Goal: Information Seeking & Learning: Compare options

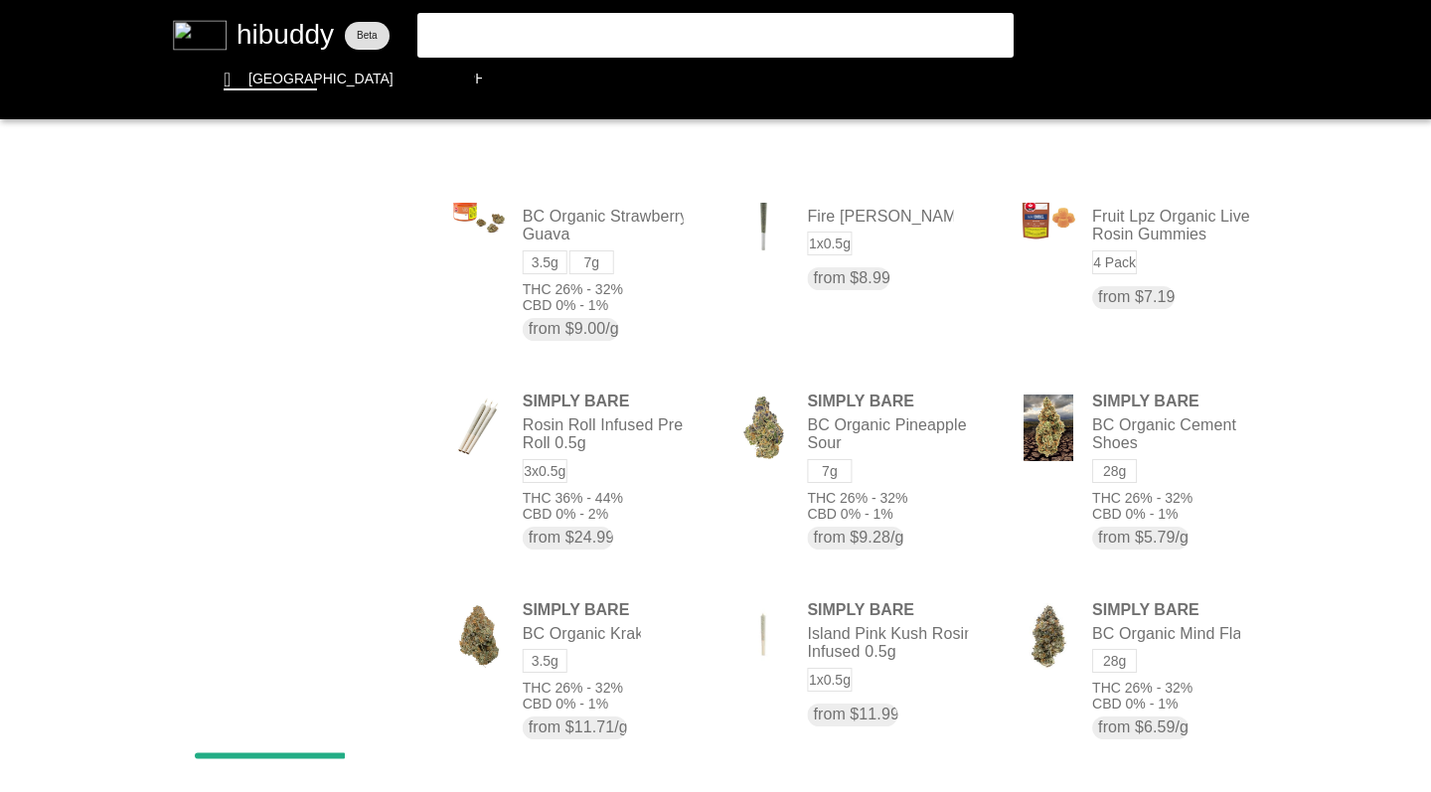
click at [525, 77] on flt-glass-pane at bounding box center [715, 396] width 1431 height 792
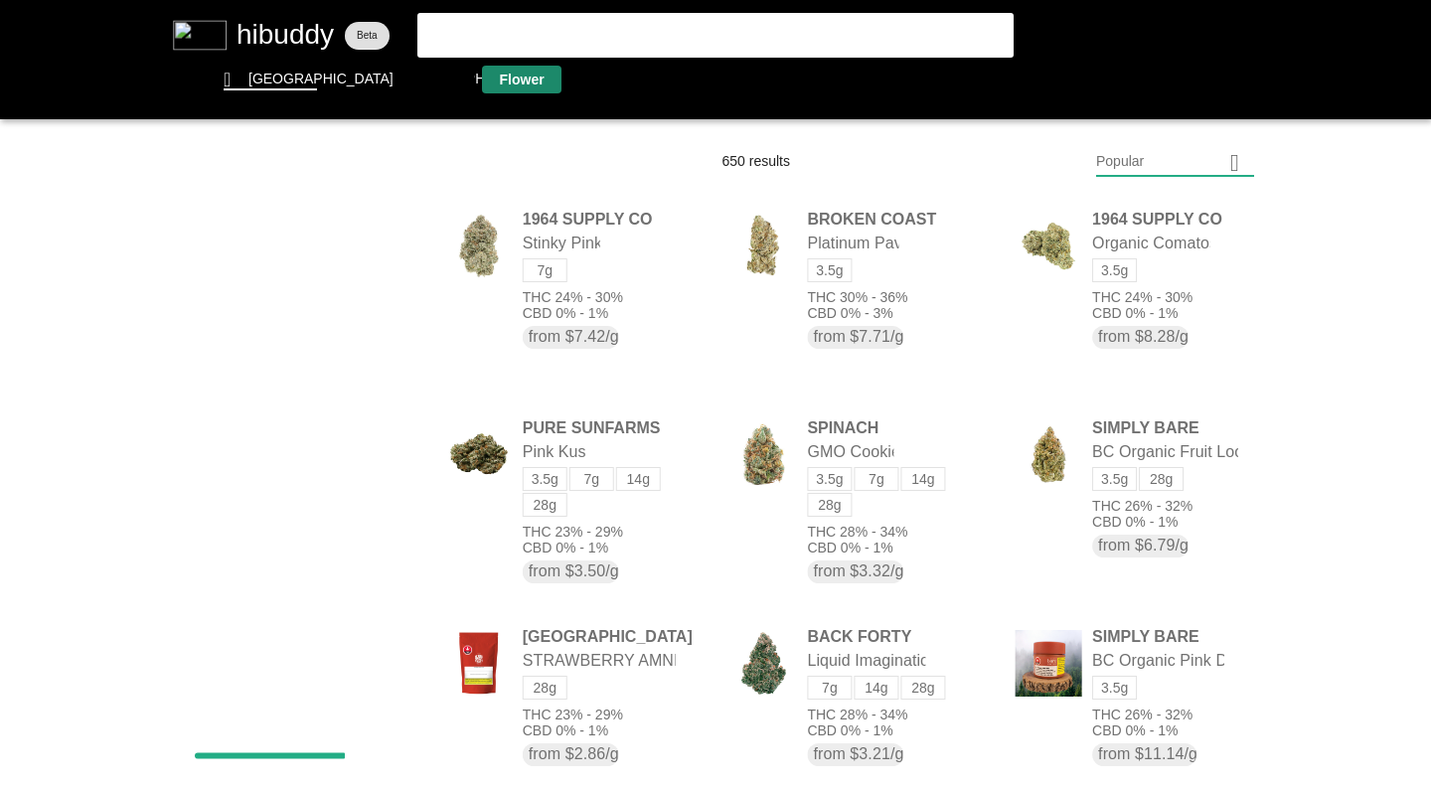
click at [384, 418] on flt-glass-pane at bounding box center [715, 396] width 1431 height 792
click at [384, 465] on flt-glass-pane at bounding box center [715, 396] width 1431 height 792
click at [383, 513] on flt-glass-pane at bounding box center [715, 396] width 1431 height 792
click at [382, 249] on flt-glass-pane at bounding box center [715, 396] width 1431 height 792
click at [304, 419] on flt-glass-pane at bounding box center [715, 396] width 1431 height 792
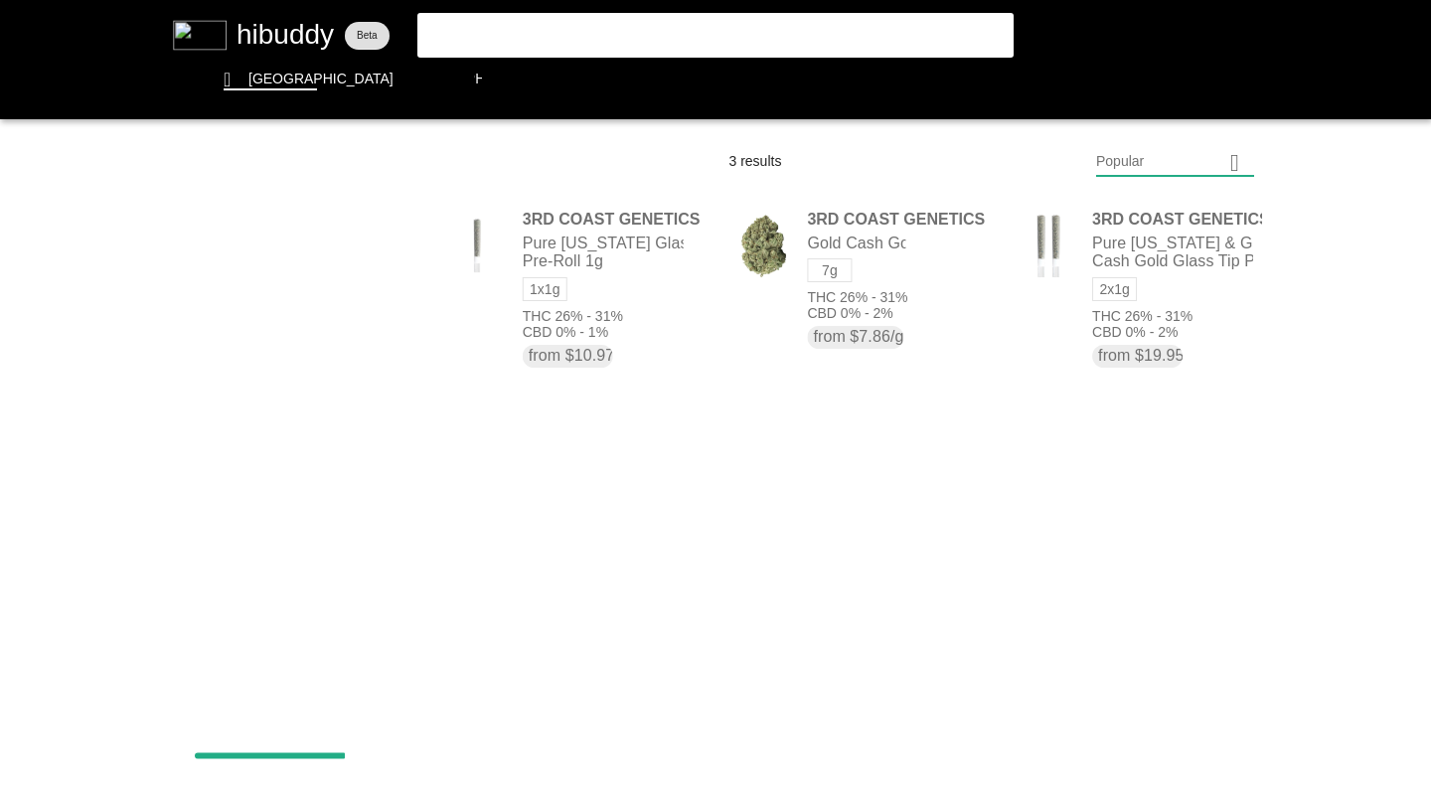
click at [394, 249] on flt-glass-pane at bounding box center [715, 396] width 1431 height 792
click at [373, 386] on flt-glass-pane at bounding box center [715, 396] width 1431 height 792
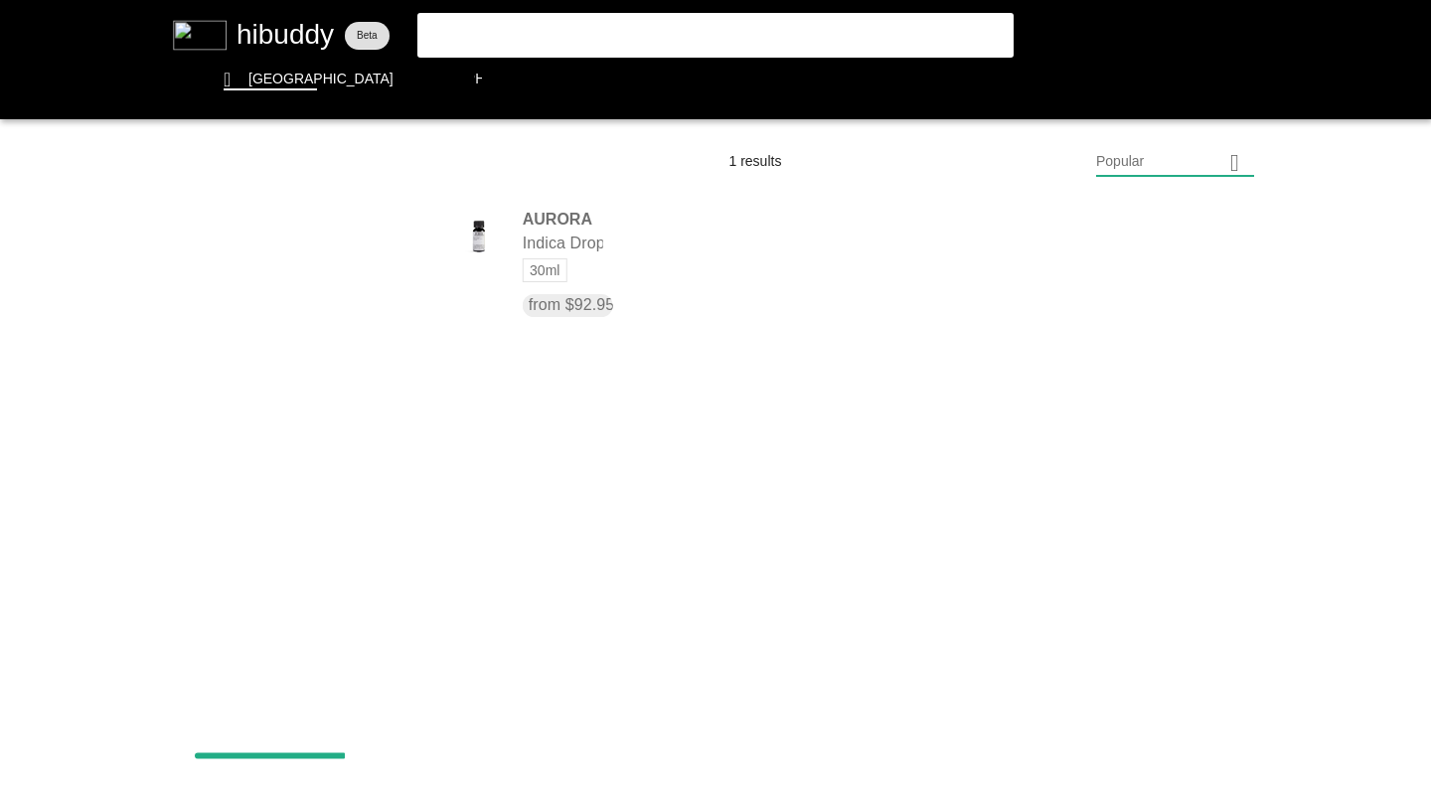
click at [384, 248] on flt-glass-pane at bounding box center [715, 396] width 1431 height 792
click at [221, 372] on flt-glass-pane at bounding box center [715, 396] width 1431 height 792
click at [304, 247] on flt-glass-pane at bounding box center [715, 396] width 1431 height 792
click at [281, 296] on flt-glass-pane at bounding box center [715, 396] width 1431 height 792
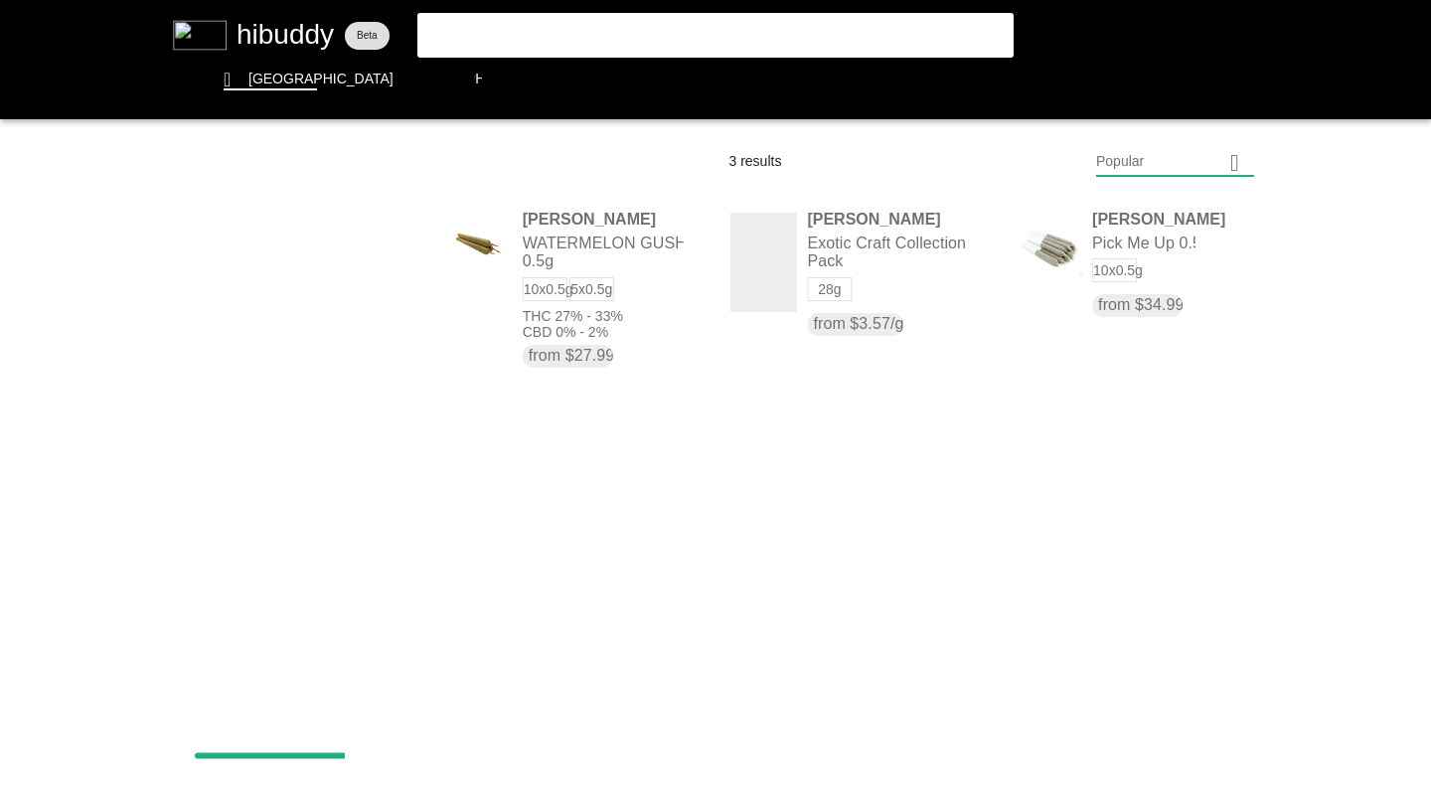
click at [297, 253] on flt-glass-pane at bounding box center [715, 396] width 1431 height 792
click at [224, 328] on flt-glass-pane at bounding box center [715, 396] width 1431 height 792
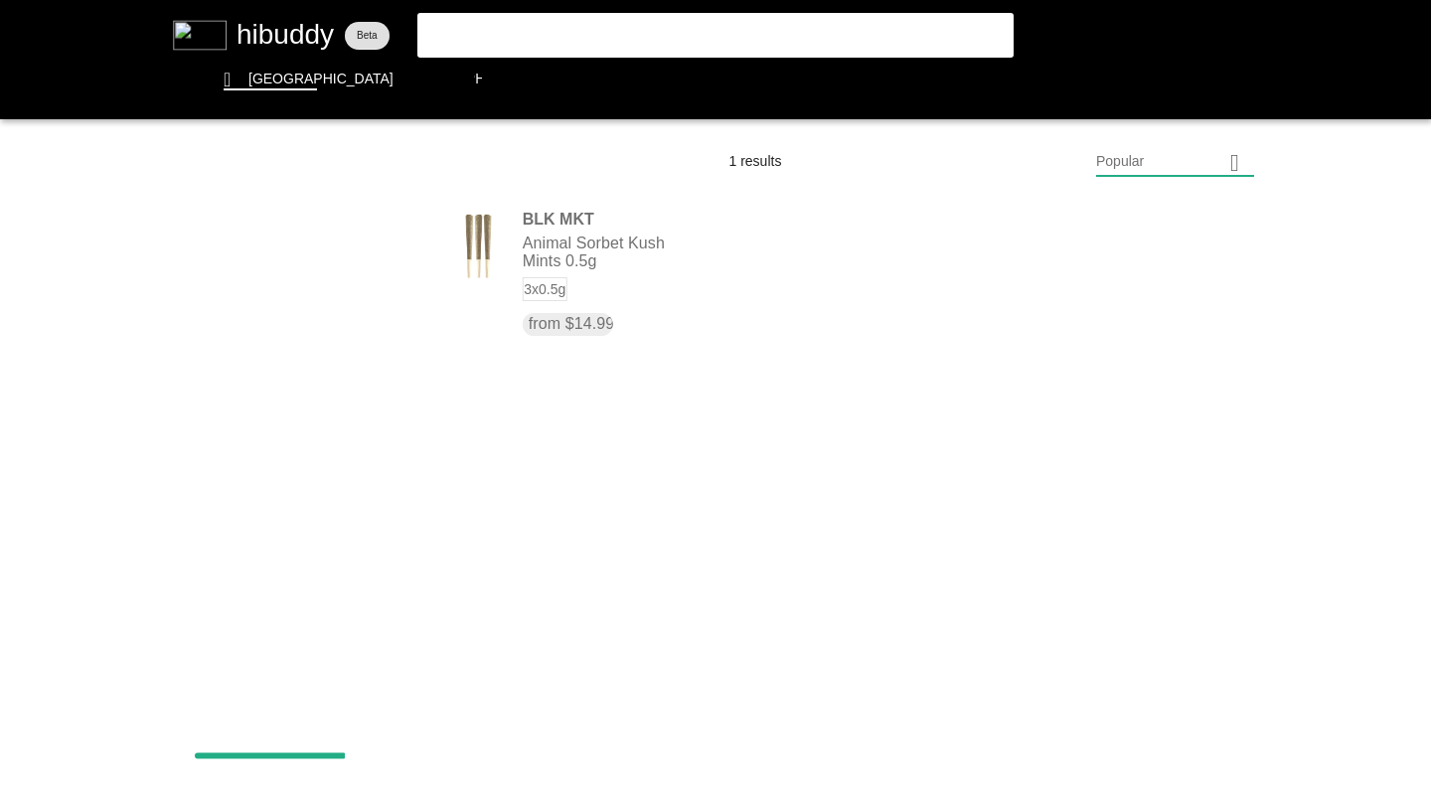
click at [256, 246] on flt-glass-pane at bounding box center [715, 396] width 1431 height 792
click at [288, 365] on flt-glass-pane at bounding box center [715, 396] width 1431 height 792
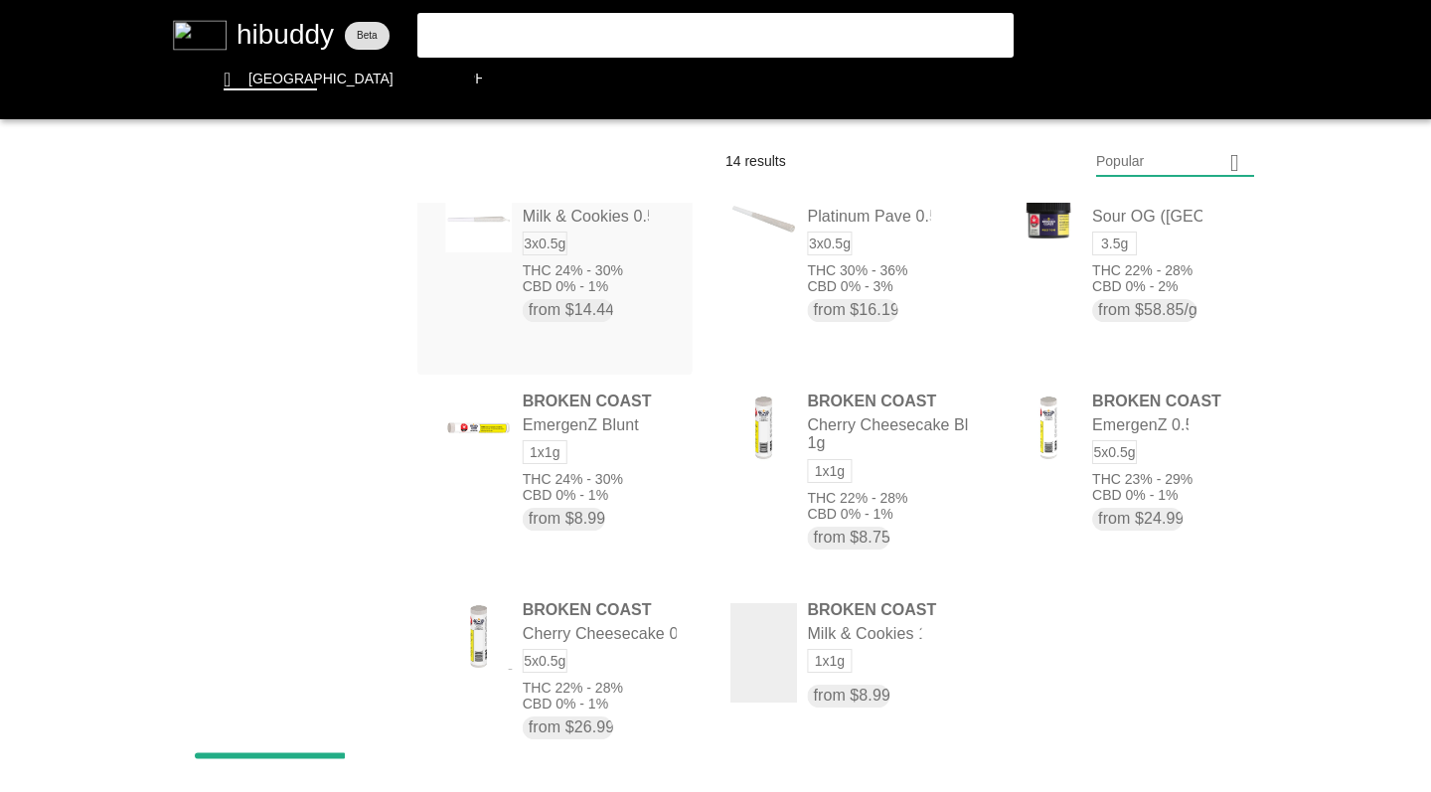
click at [340, 245] on flt-glass-pane at bounding box center [715, 396] width 1431 height 792
click at [232, 331] on flt-glass-pane at bounding box center [715, 396] width 1431 height 792
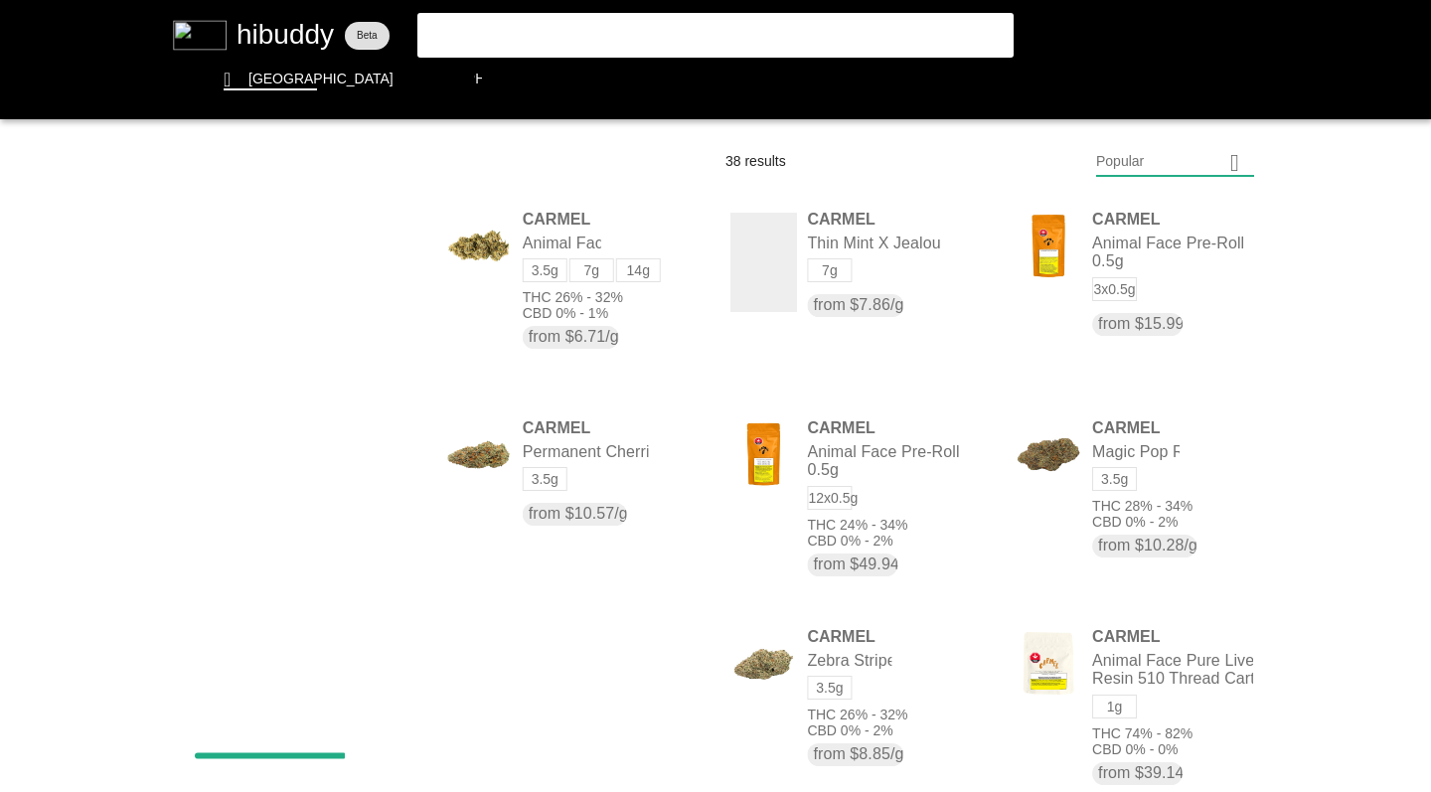
click at [1122, 158] on flt-glass-pane at bounding box center [715, 396] width 1431 height 792
click at [1118, 300] on flt-glass-pane at bounding box center [715, 396] width 1431 height 792
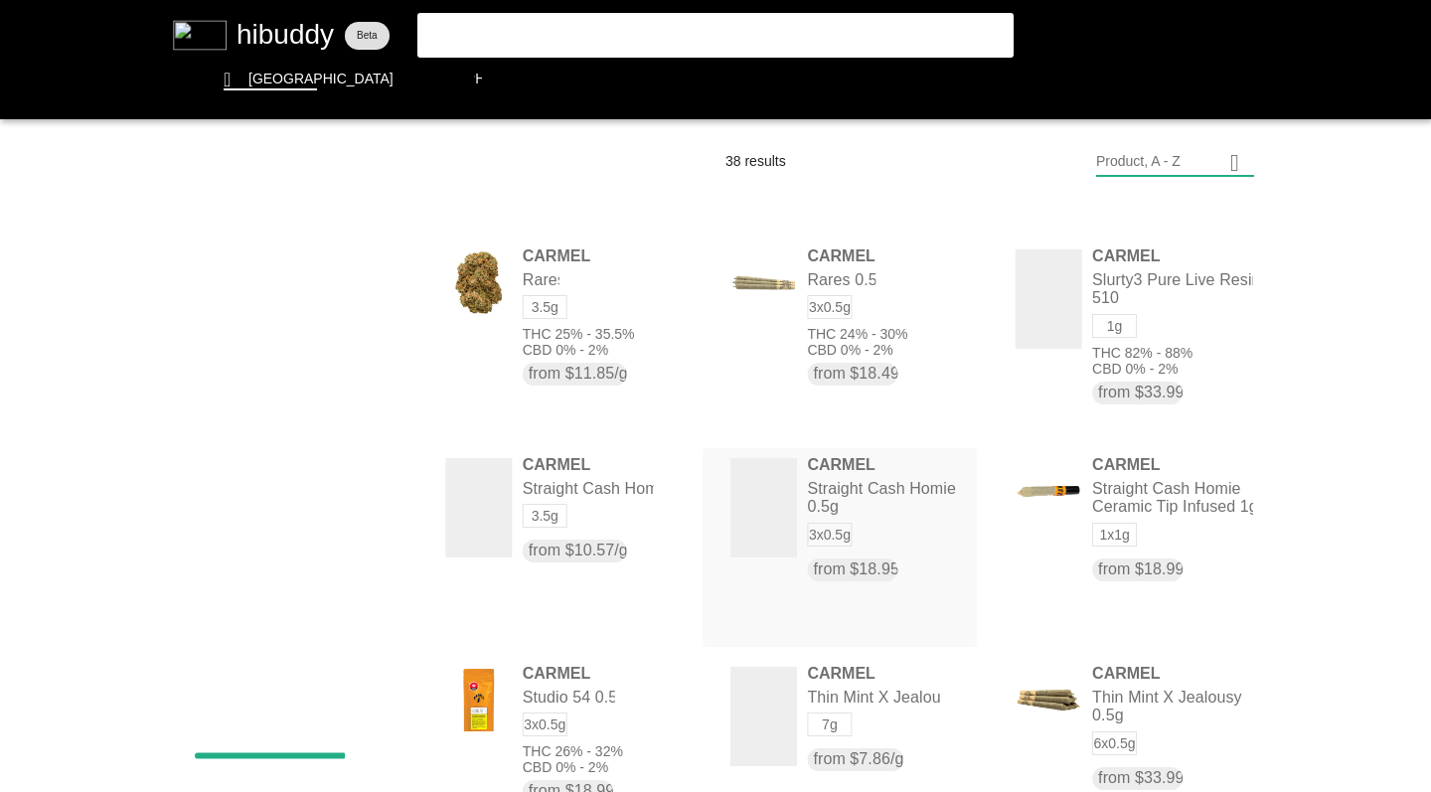
click at [349, 252] on flt-glass-pane at bounding box center [715, 396] width 1431 height 792
click at [279, 374] on flt-glass-pane at bounding box center [715, 396] width 1431 height 792
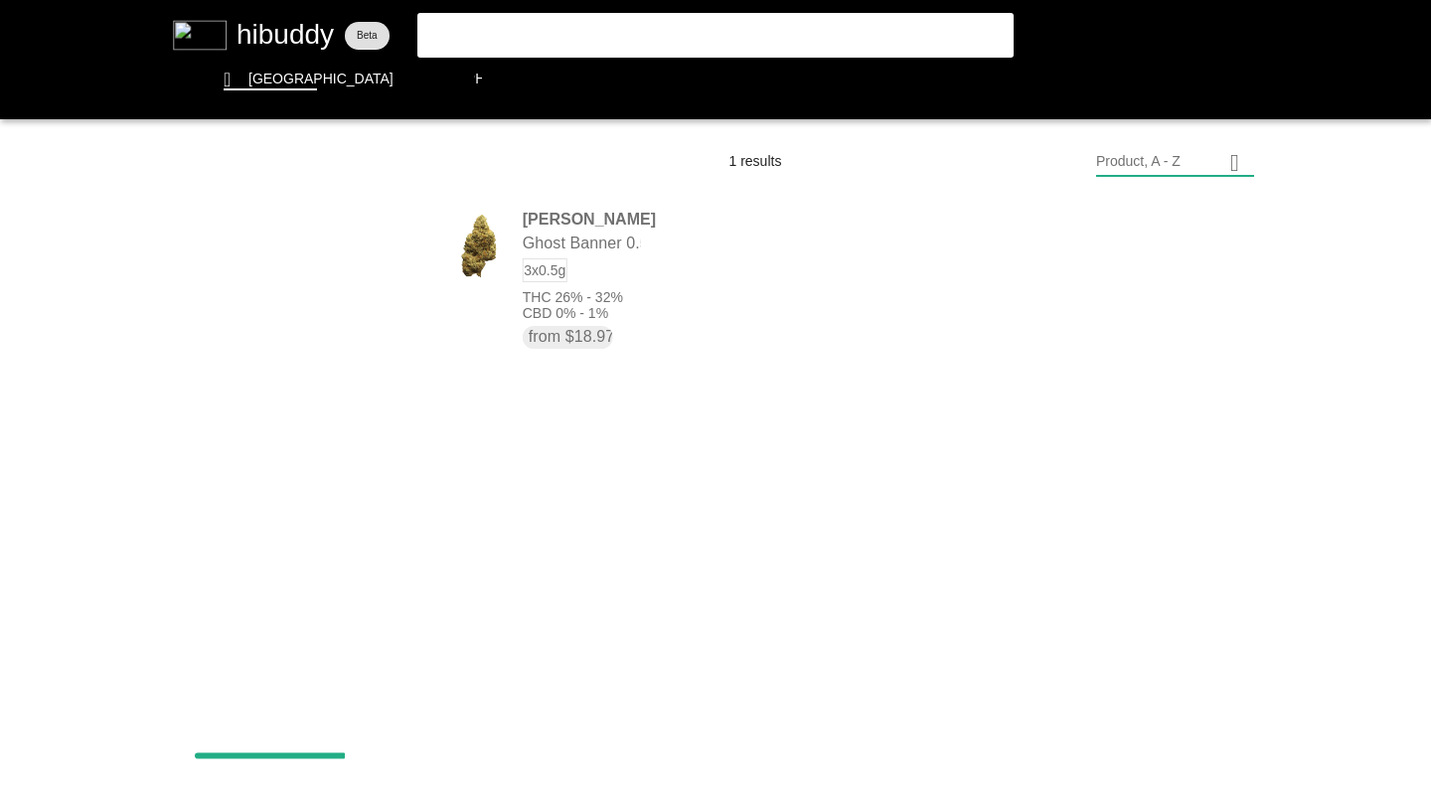
click at [331, 244] on flt-glass-pane at bounding box center [715, 396] width 1431 height 792
click at [546, 306] on flt-glass-pane at bounding box center [715, 396] width 1431 height 792
click at [284, 248] on flt-glass-pane at bounding box center [715, 396] width 1431 height 792
click at [313, 330] on flt-glass-pane at bounding box center [715, 396] width 1431 height 792
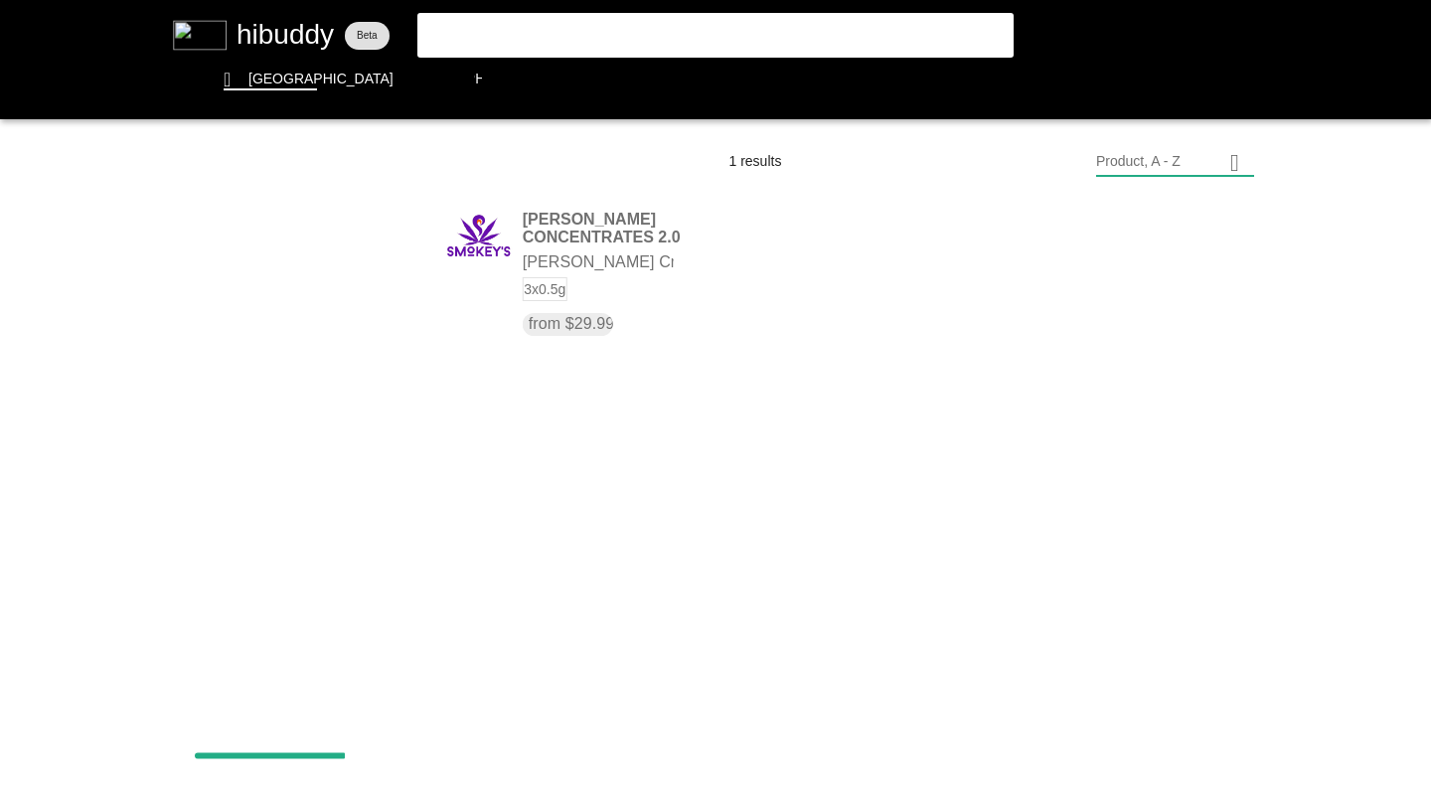
click at [309, 253] on flt-glass-pane at bounding box center [715, 396] width 1431 height 792
click at [244, 353] on flt-glass-pane at bounding box center [715, 396] width 1431 height 792
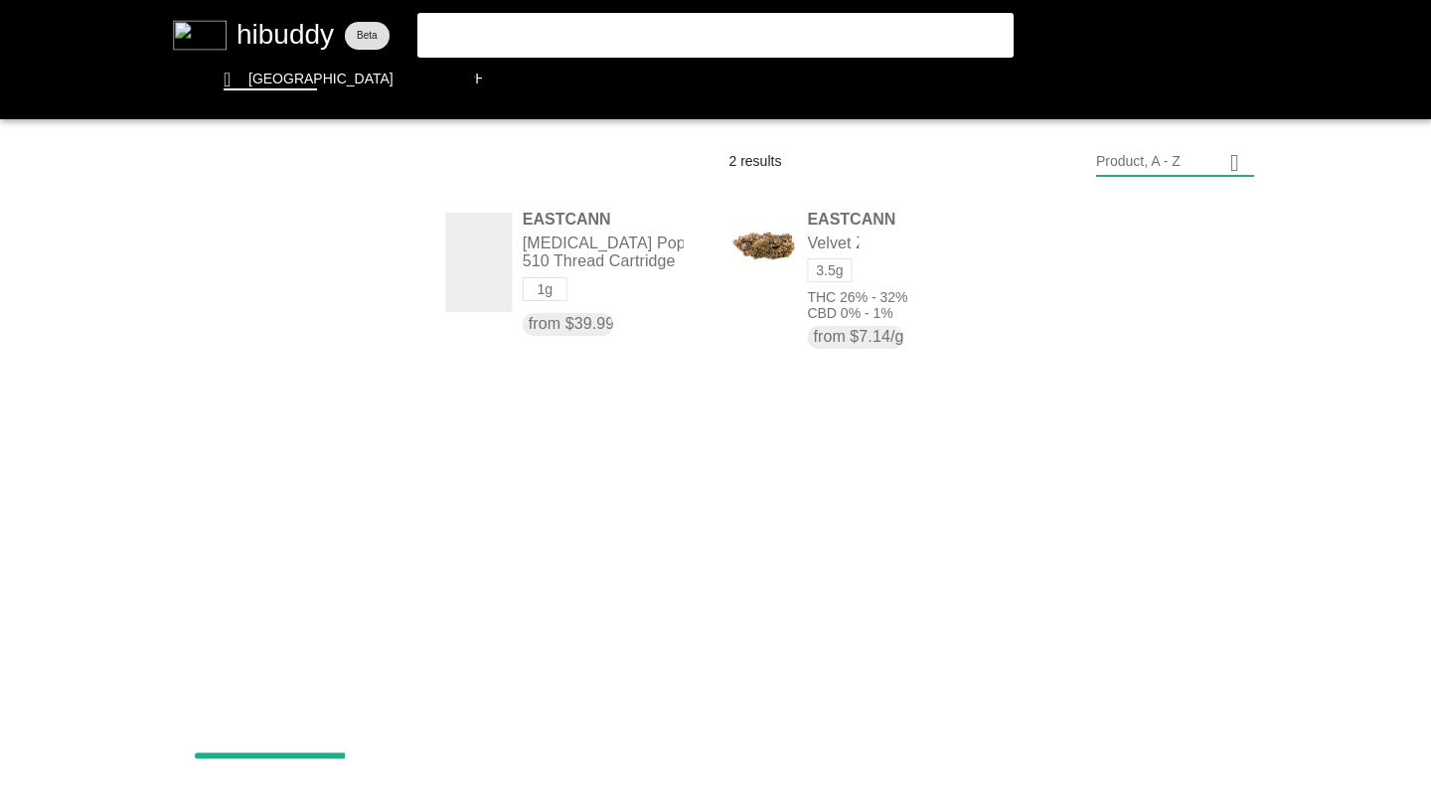
click at [292, 248] on flt-glass-pane at bounding box center [715, 396] width 1431 height 792
click at [232, 393] on flt-glass-pane at bounding box center [715, 396] width 1431 height 792
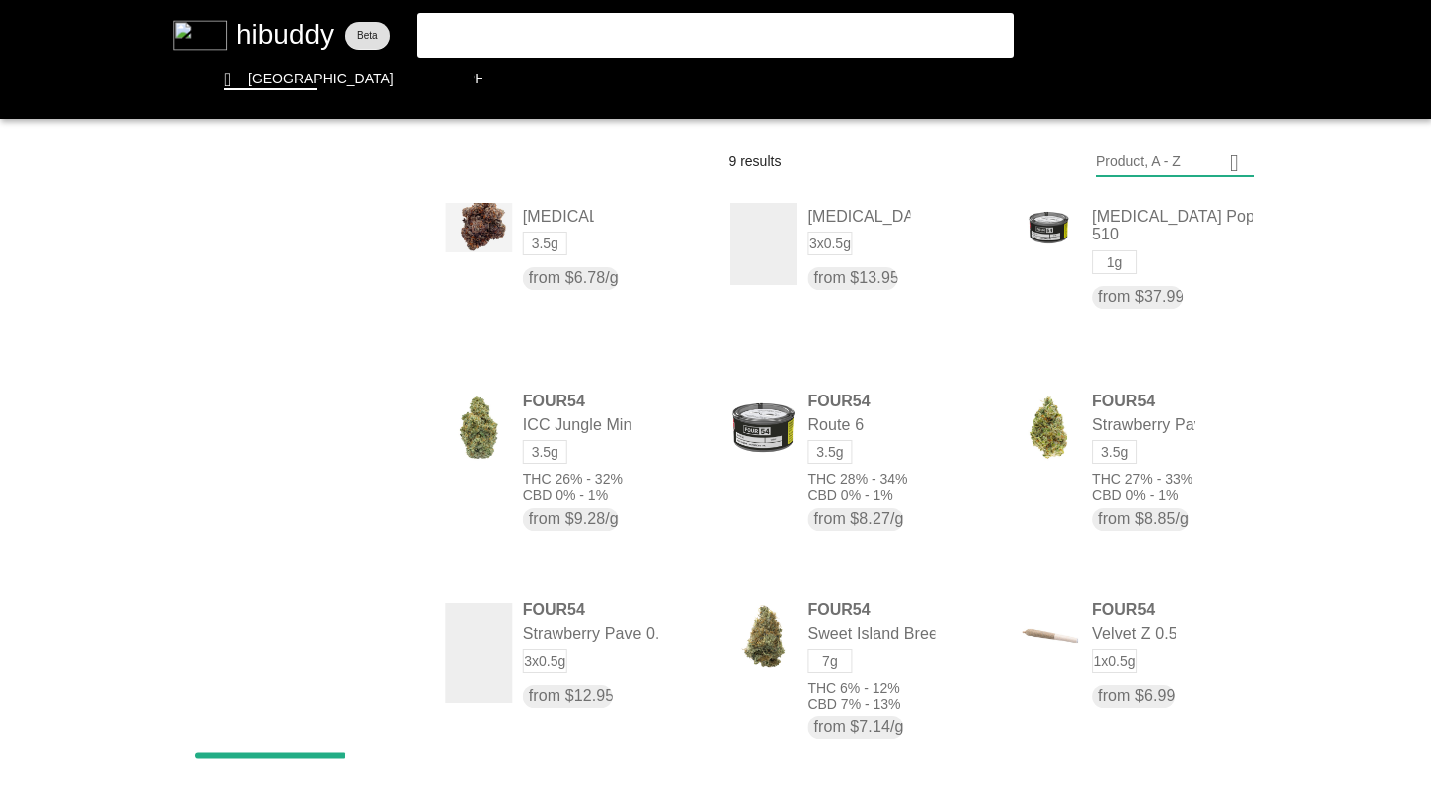
click at [383, 254] on flt-glass-pane at bounding box center [715, 396] width 1431 height 792
click at [338, 361] on flt-glass-pane at bounding box center [715, 396] width 1431 height 792
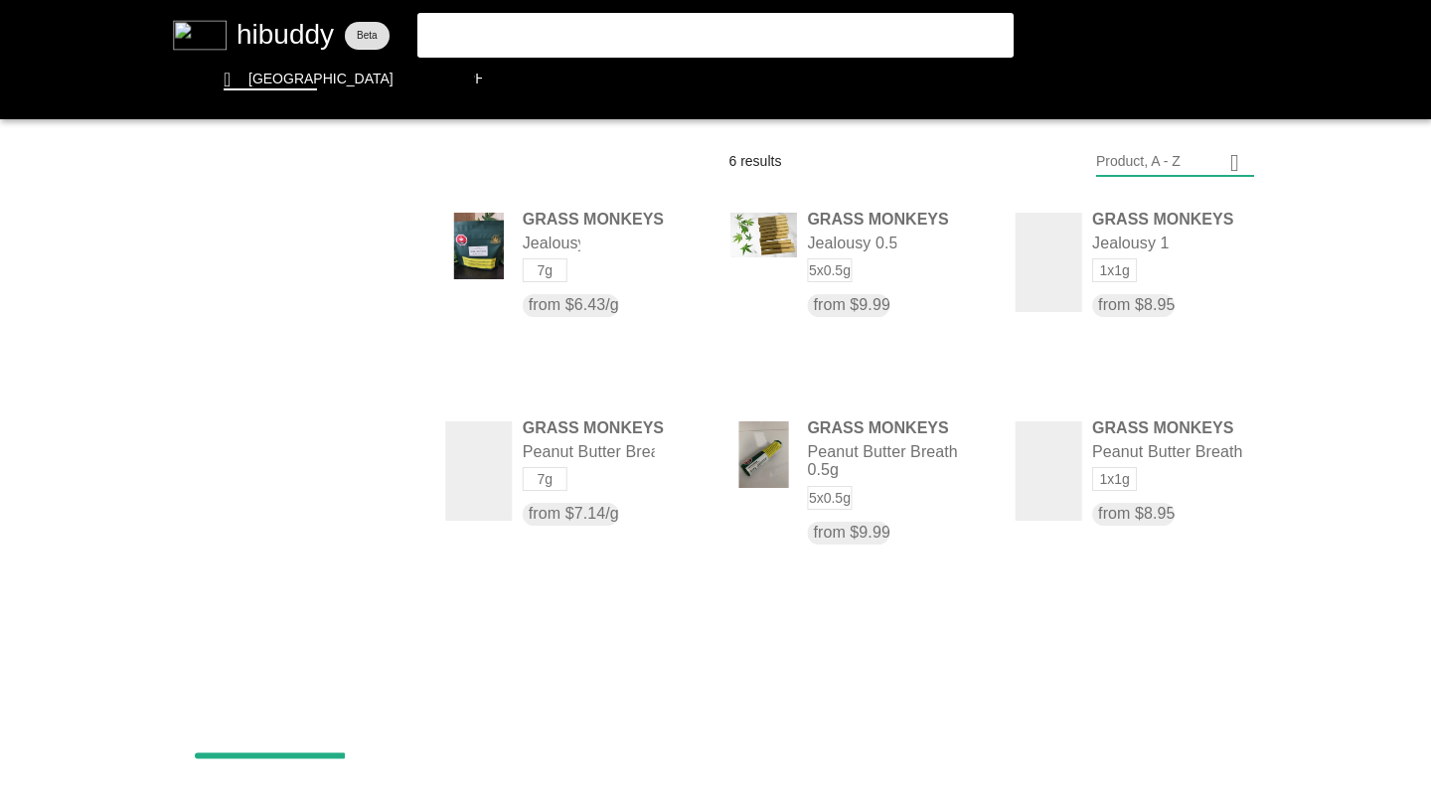
click at [306, 245] on flt-glass-pane at bounding box center [715, 396] width 1431 height 792
click at [277, 506] on flt-glass-pane at bounding box center [715, 396] width 1431 height 792
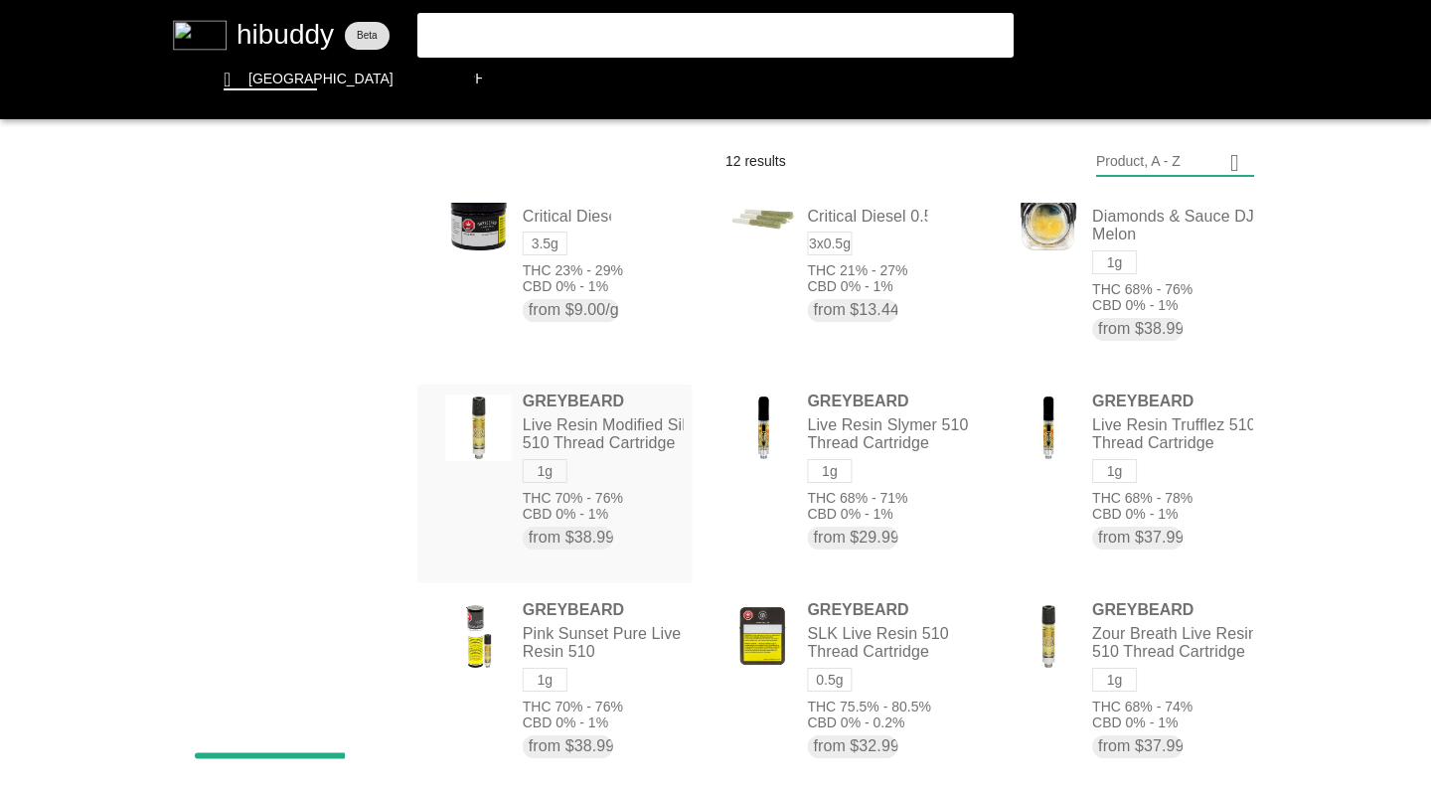
click at [329, 250] on flt-glass-pane at bounding box center [715, 396] width 1431 height 792
click at [296, 398] on flt-glass-pane at bounding box center [715, 396] width 1431 height 792
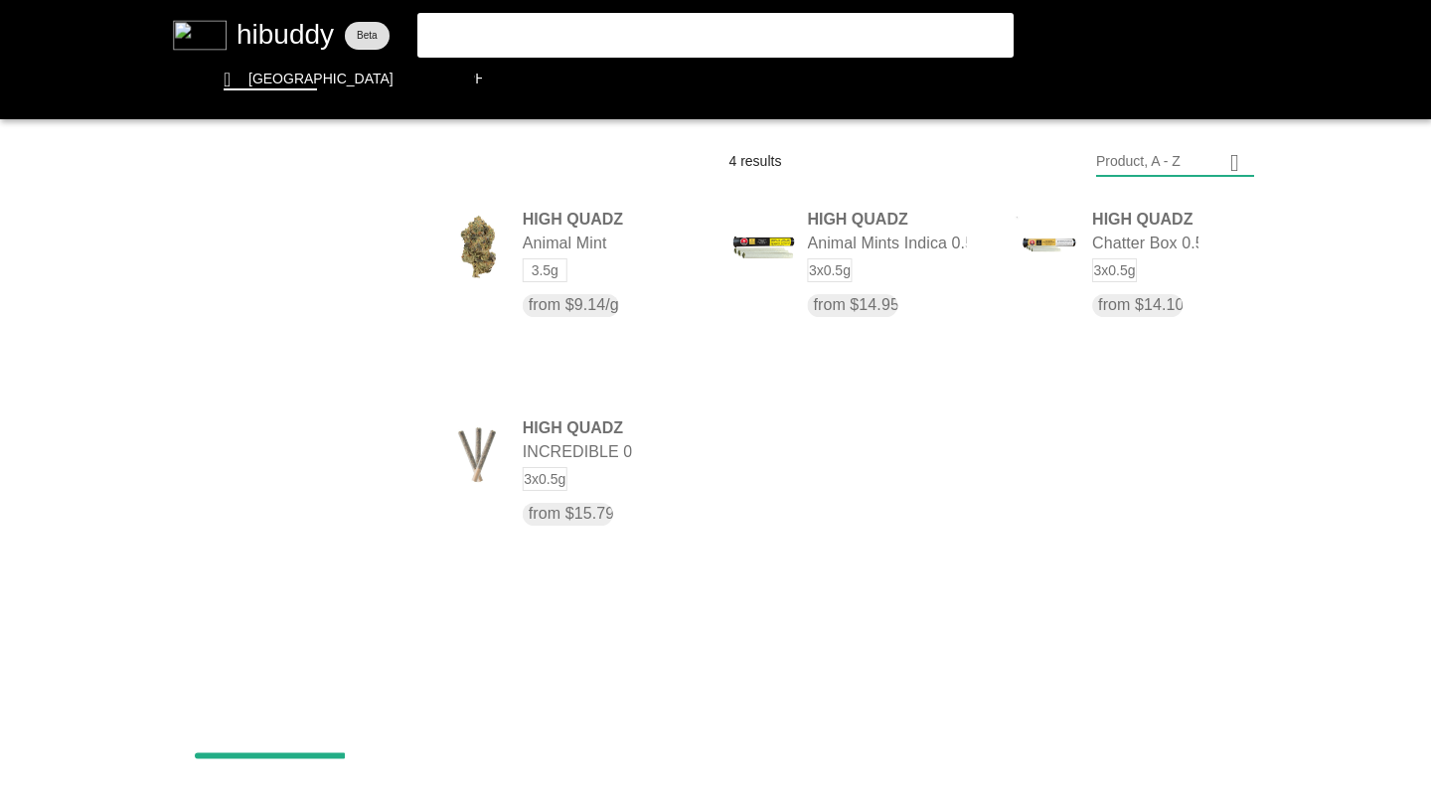
click at [297, 252] on flt-glass-pane at bounding box center [715, 396] width 1431 height 792
click at [263, 341] on flt-glass-pane at bounding box center [715, 396] width 1431 height 792
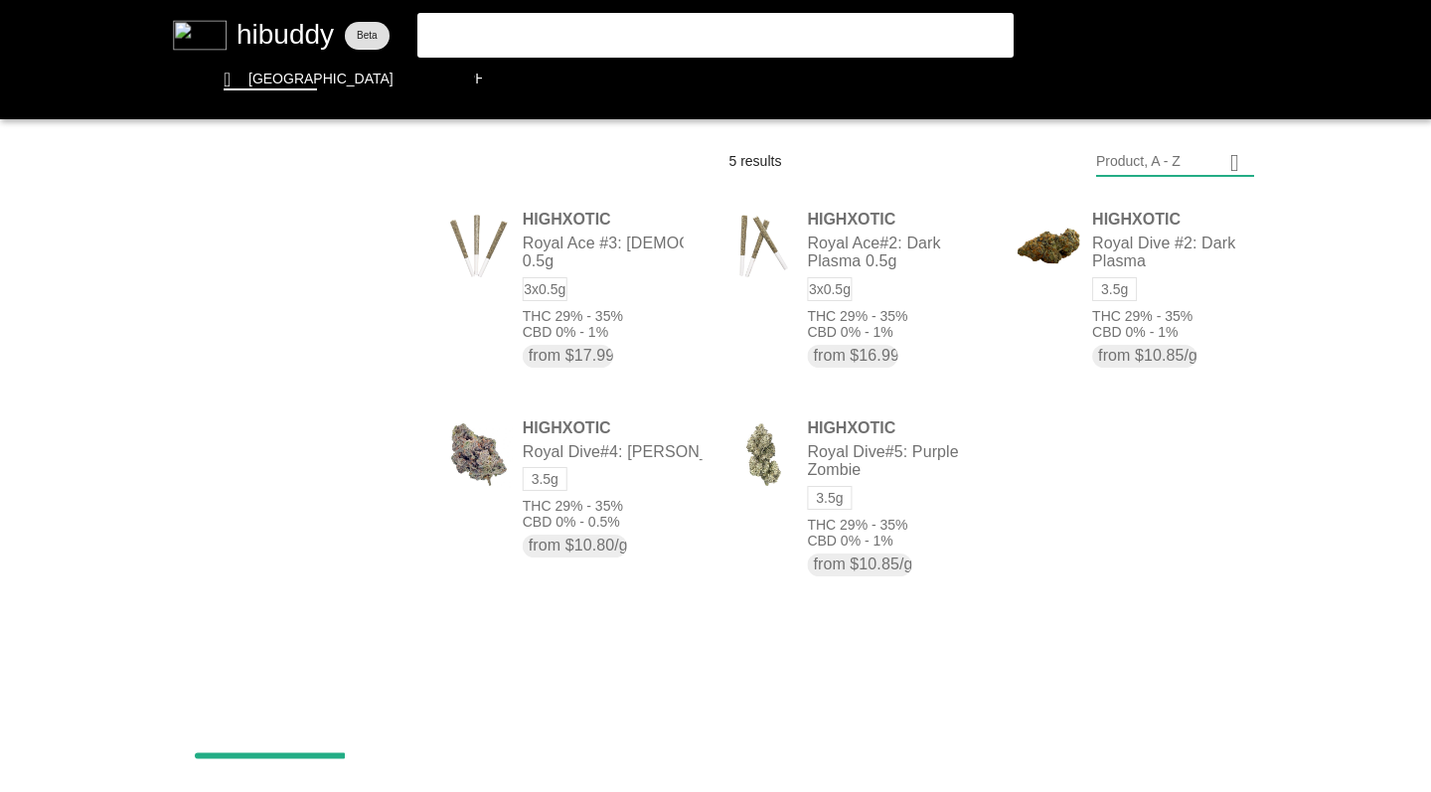
click at [298, 246] on flt-glass-pane at bounding box center [715, 396] width 1431 height 792
click at [301, 283] on flt-glass-pane at bounding box center [715, 396] width 1431 height 792
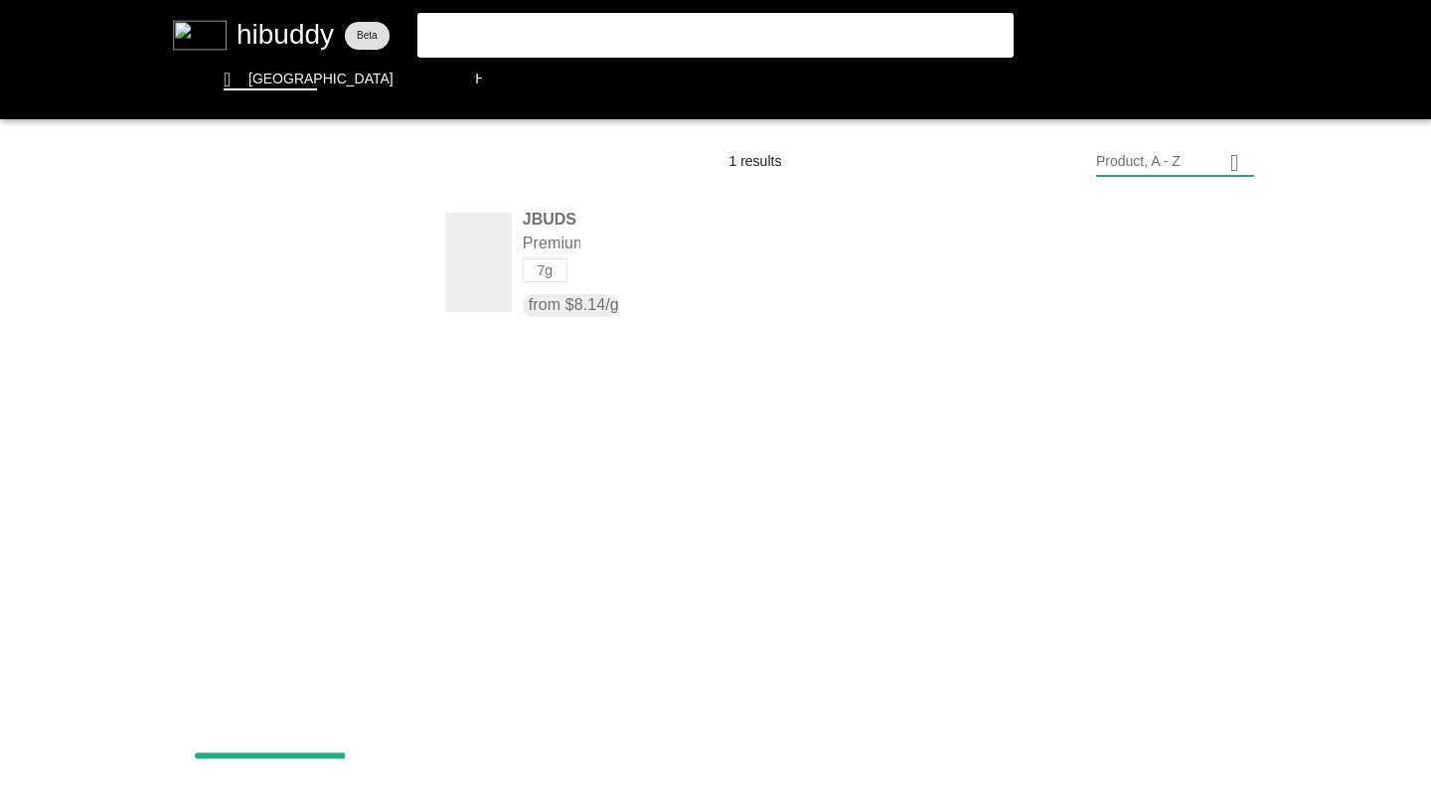
click at [286, 244] on flt-glass-pane at bounding box center [715, 396] width 1431 height 792
click at [319, 429] on flt-glass-pane at bounding box center [715, 396] width 1431 height 792
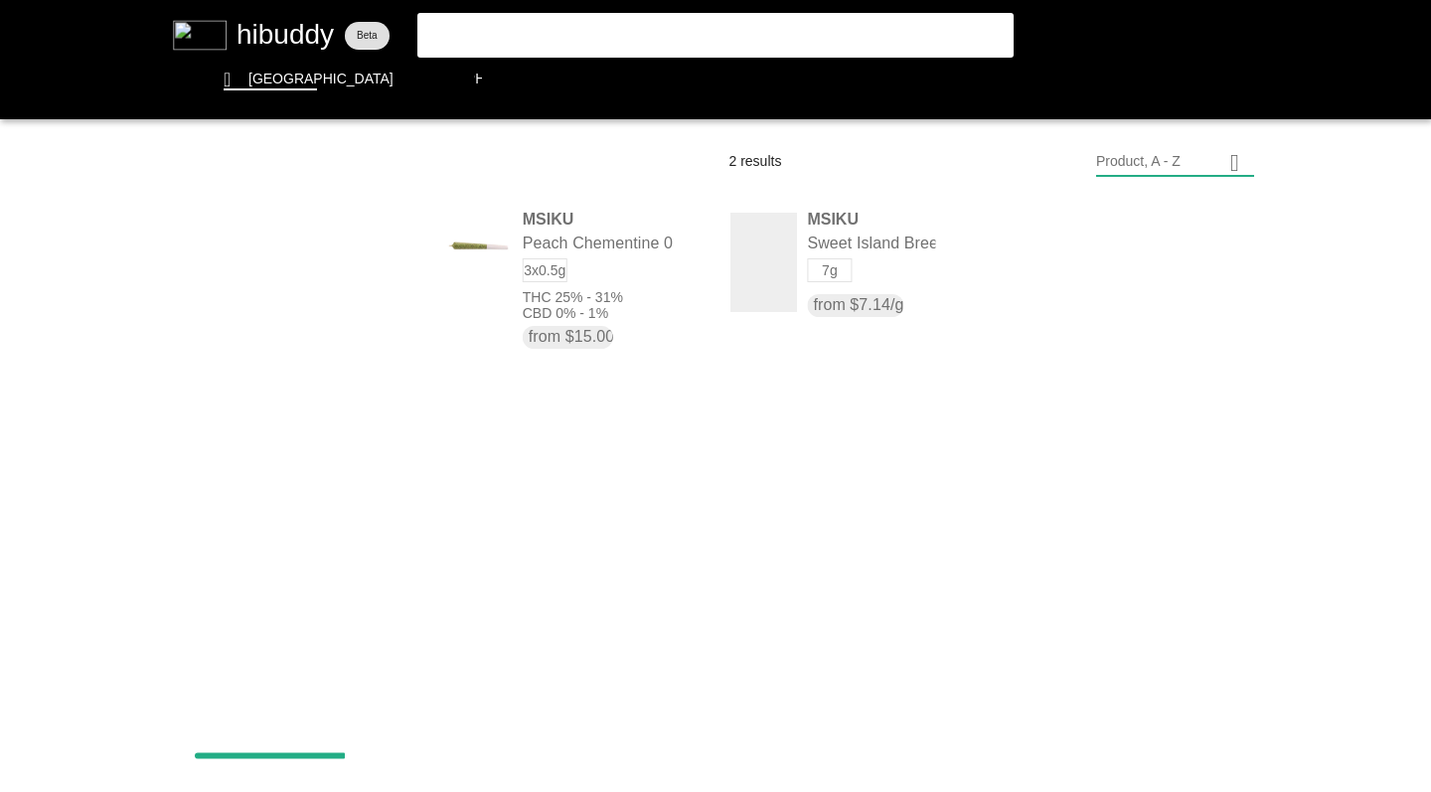
click at [327, 255] on flt-glass-pane at bounding box center [715, 396] width 1431 height 792
click at [303, 393] on flt-glass-pane at bounding box center [715, 396] width 1431 height 792
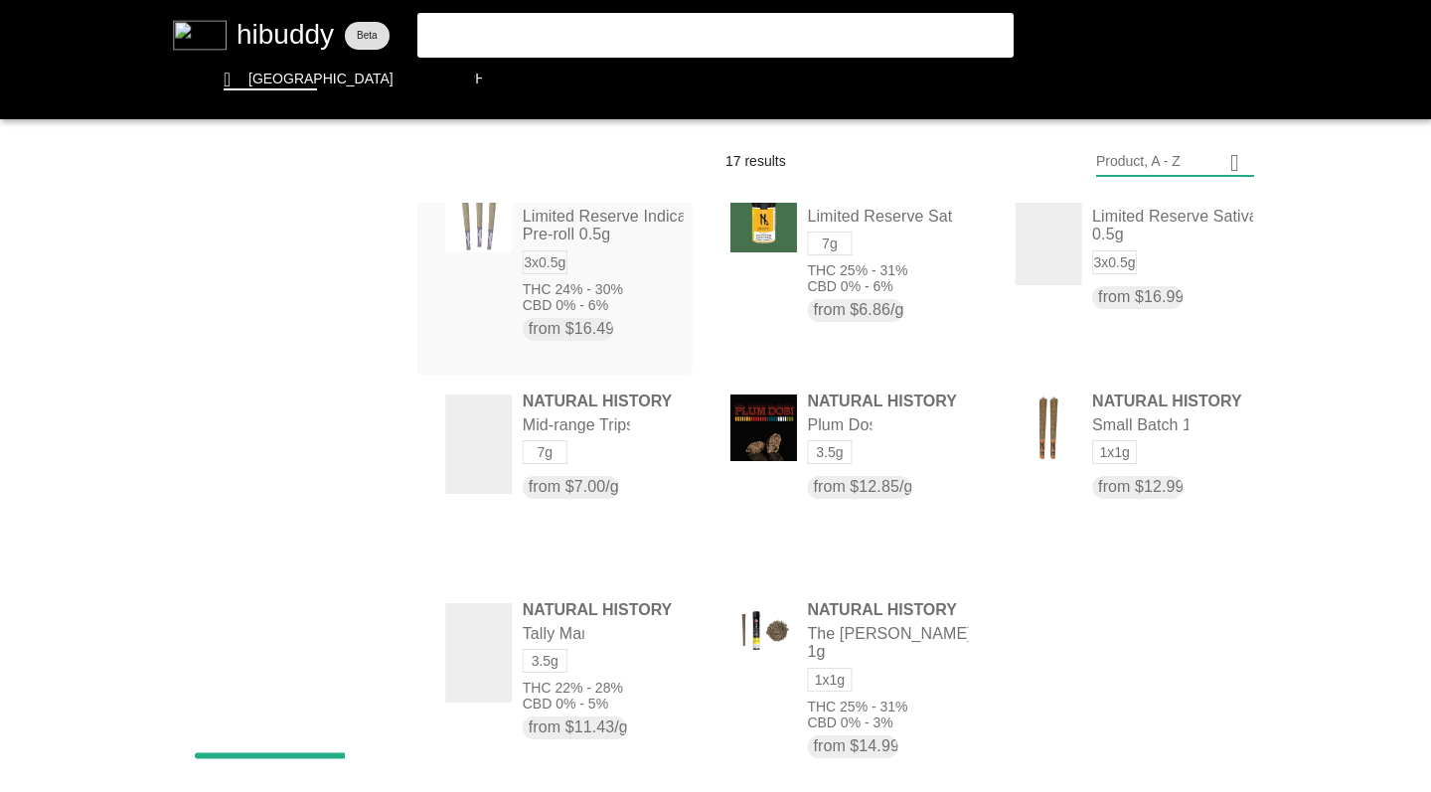
click at [342, 259] on flt-glass-pane at bounding box center [715, 396] width 1431 height 792
click at [316, 346] on flt-glass-pane at bounding box center [715, 396] width 1431 height 792
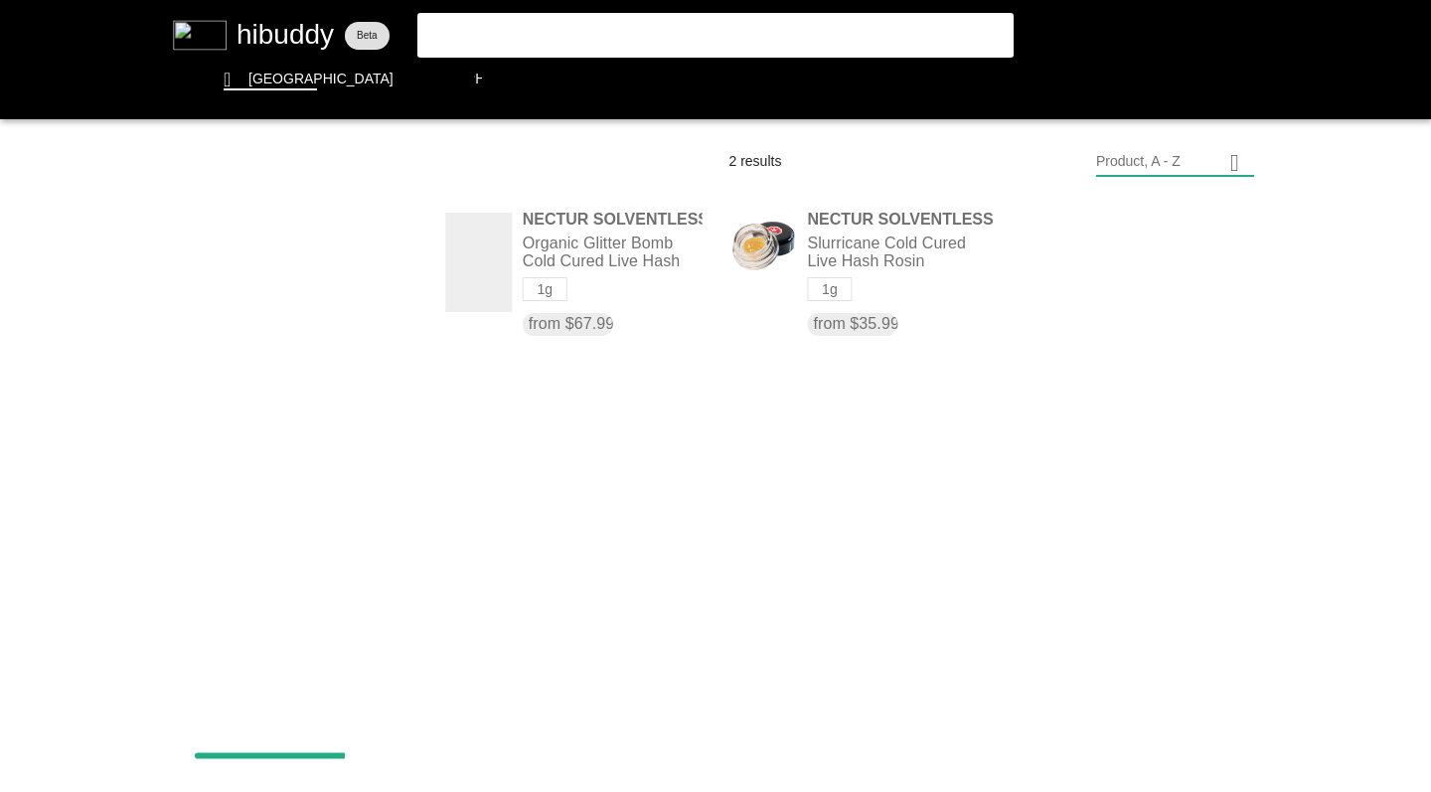
click at [325, 254] on flt-glass-pane at bounding box center [715, 396] width 1431 height 792
click at [288, 344] on flt-glass-pane at bounding box center [715, 396] width 1431 height 792
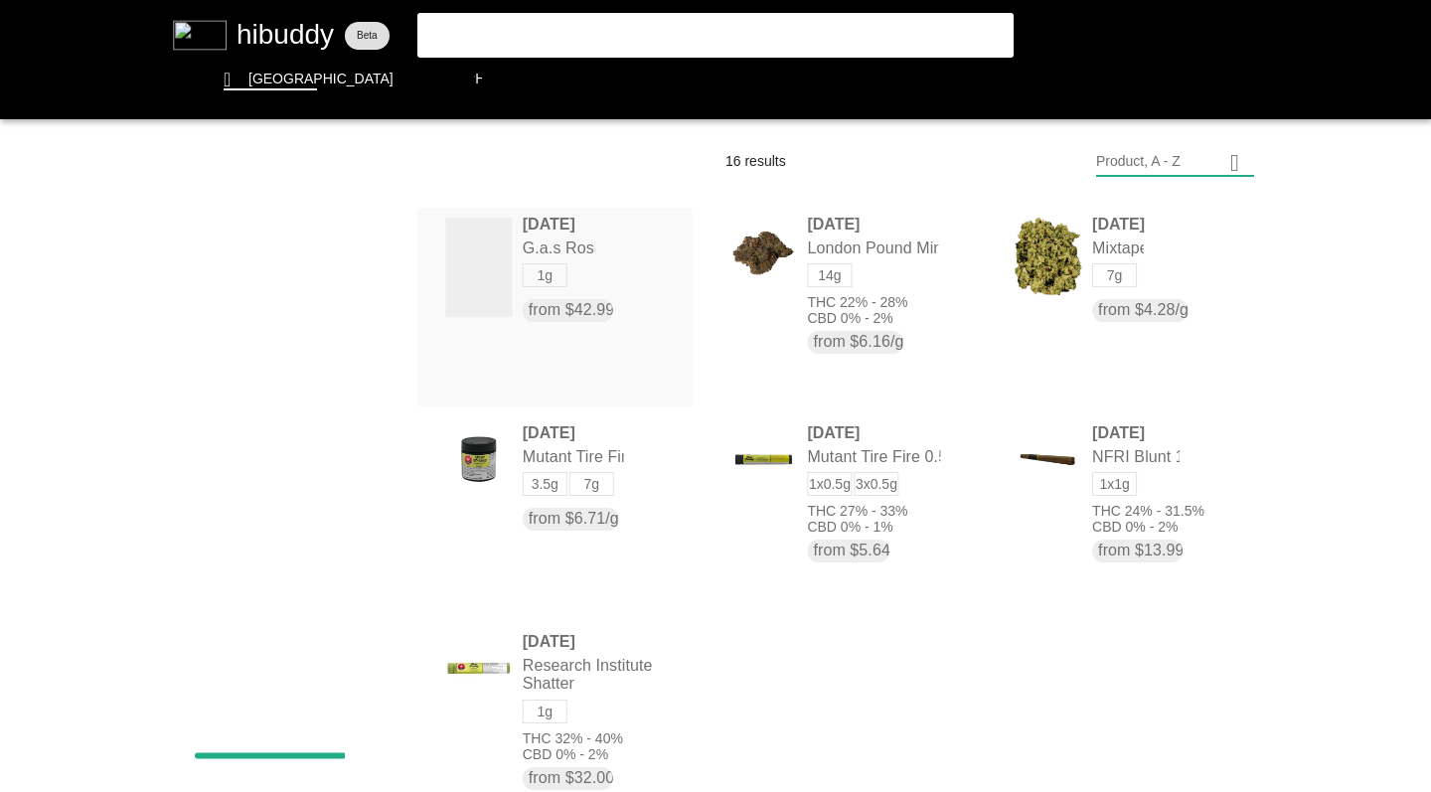
click at [369, 255] on flt-glass-pane at bounding box center [715, 396] width 1431 height 792
click at [284, 343] on flt-glass-pane at bounding box center [715, 396] width 1431 height 792
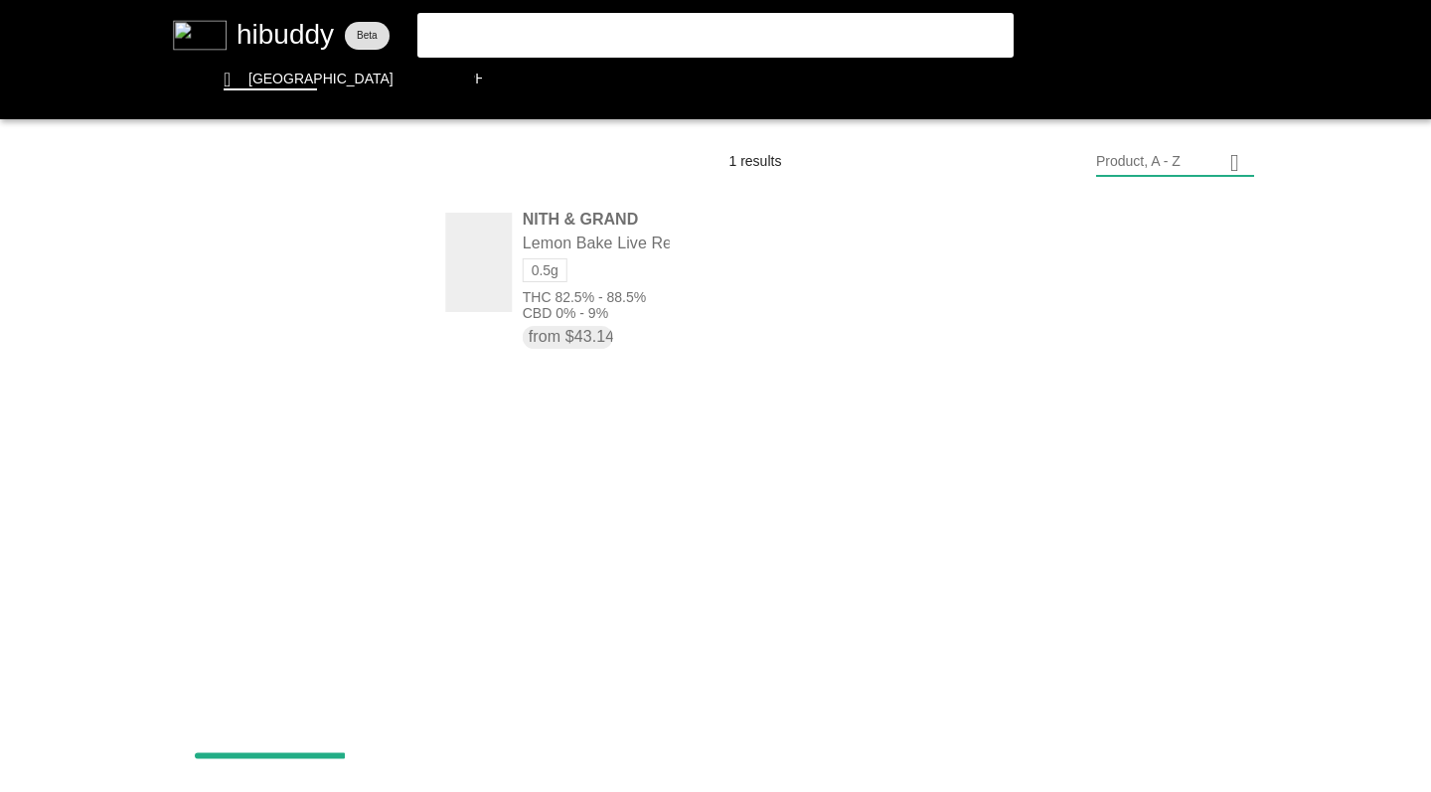
click at [300, 252] on flt-glass-pane at bounding box center [715, 396] width 1431 height 792
click at [299, 314] on flt-glass-pane at bounding box center [715, 396] width 1431 height 792
click at [304, 259] on flt-glass-pane at bounding box center [715, 396] width 1431 height 792
click at [269, 339] on flt-glass-pane at bounding box center [715, 396] width 1431 height 792
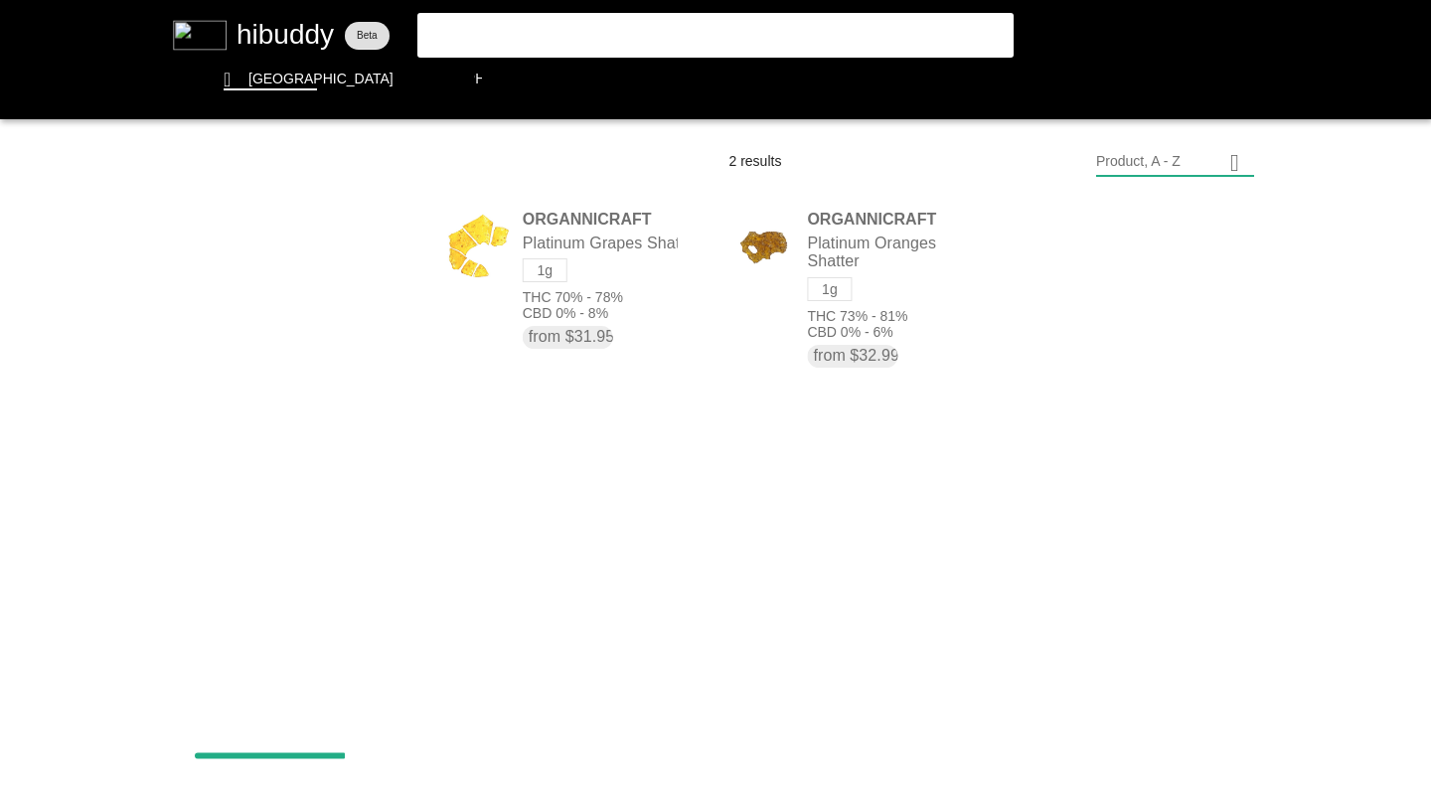
click at [298, 250] on flt-glass-pane at bounding box center [715, 396] width 1431 height 792
click at [291, 426] on flt-glass-pane at bounding box center [715, 396] width 1431 height 792
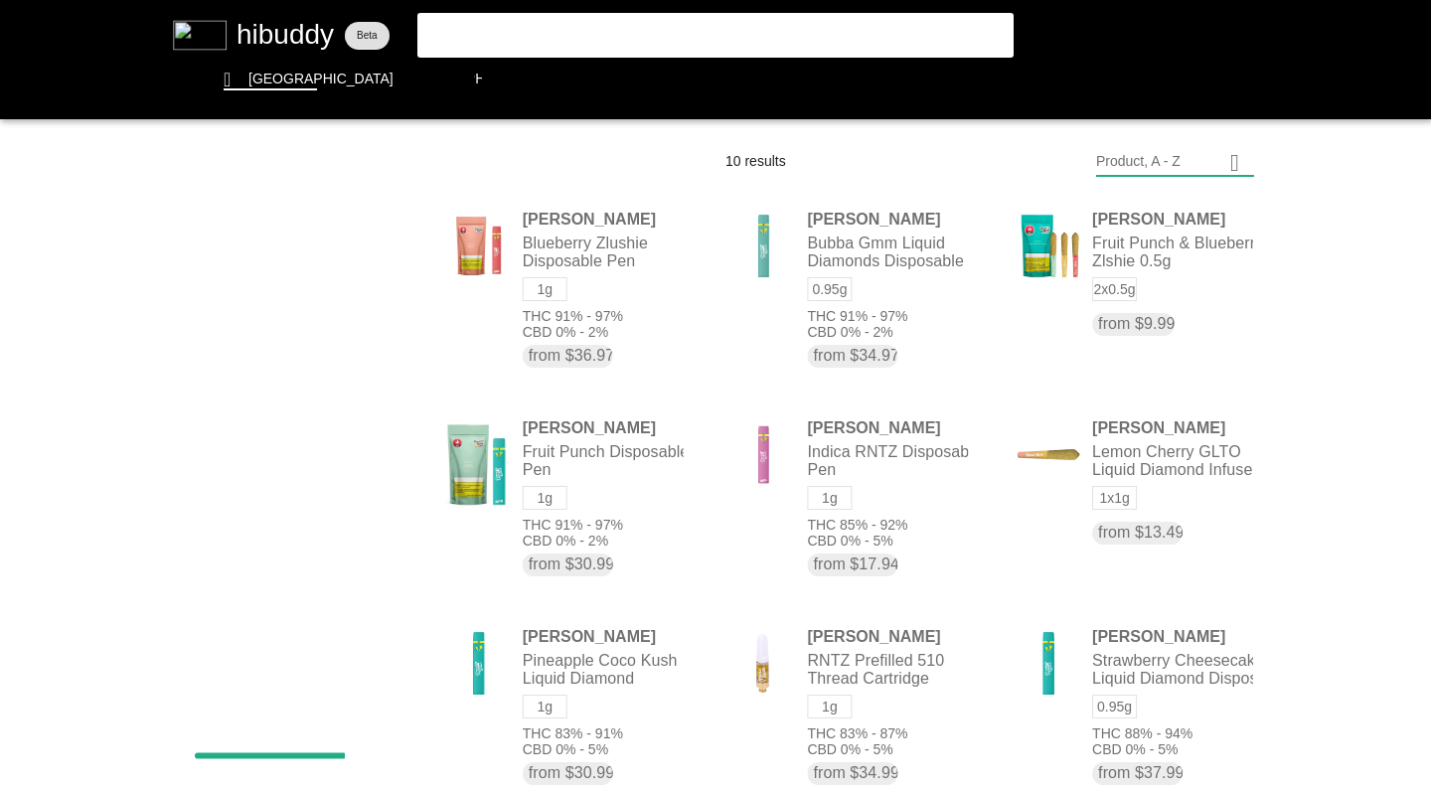
click at [307, 250] on flt-glass-pane at bounding box center [715, 396] width 1431 height 792
click at [287, 327] on flt-glass-pane at bounding box center [715, 396] width 1431 height 792
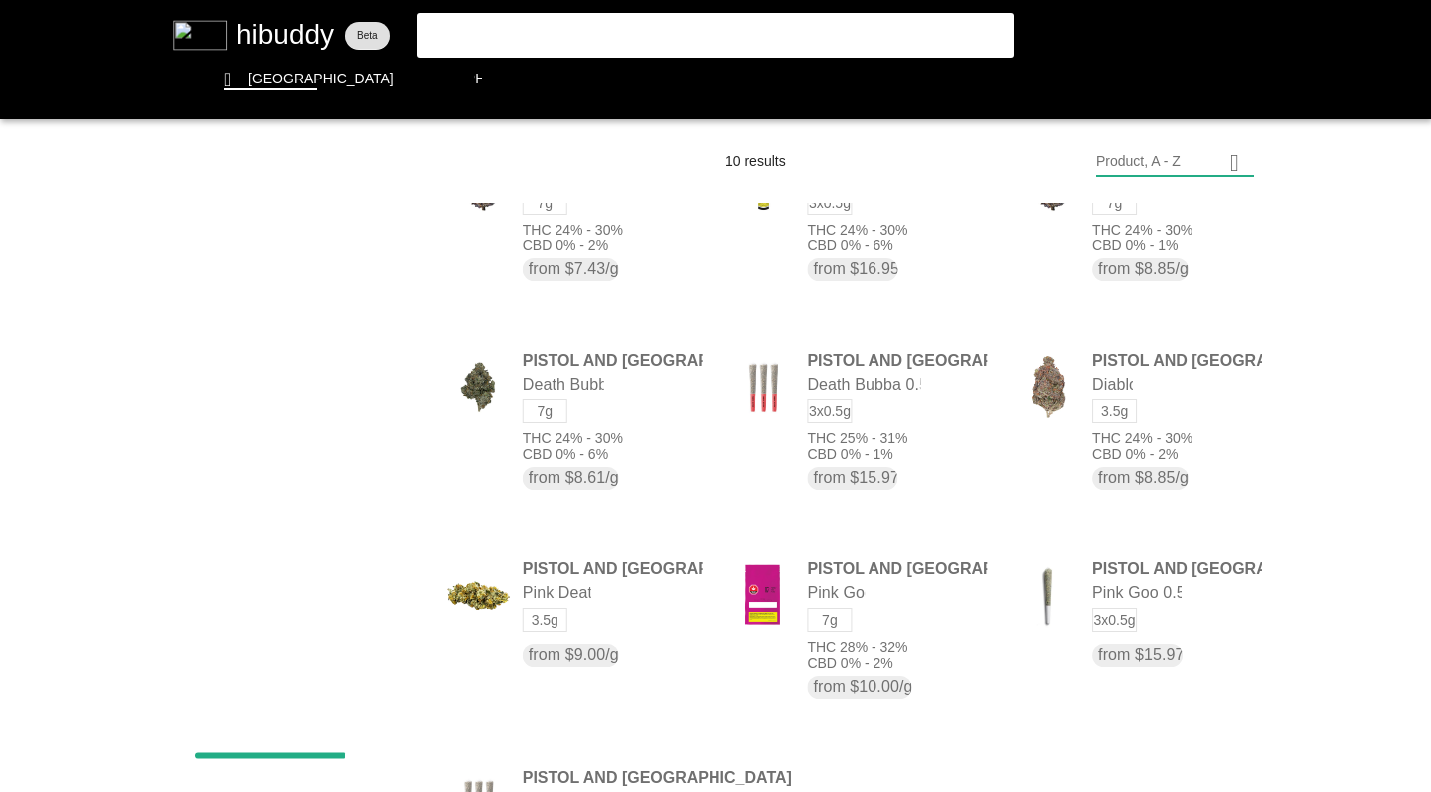
click at [1048, 399] on flt-glass-pane at bounding box center [715, 396] width 1431 height 792
click at [309, 251] on flt-glass-pane at bounding box center [715, 396] width 1431 height 792
click at [284, 292] on flt-glass-pane at bounding box center [715, 396] width 1431 height 792
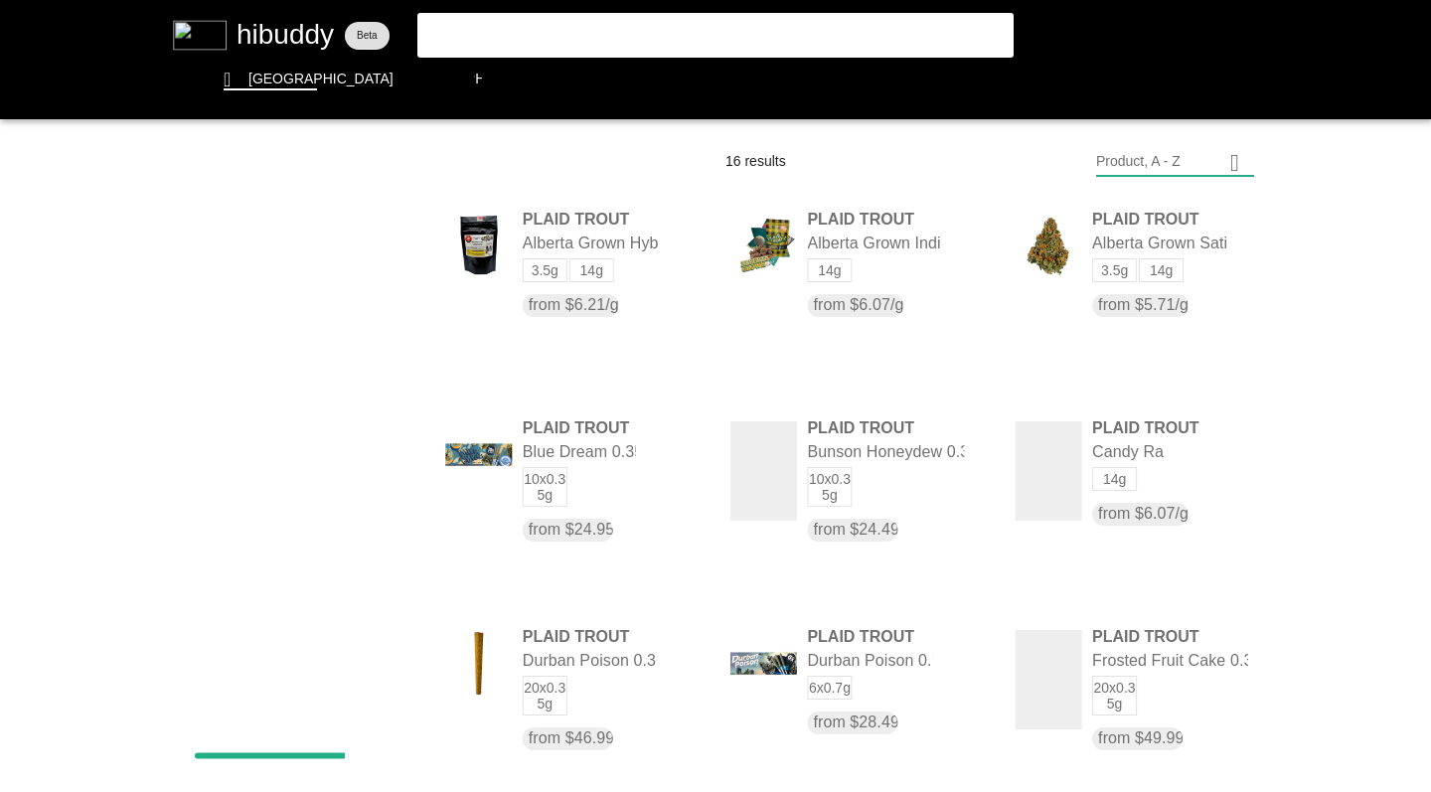
click at [1109, 240] on flt-glass-pane at bounding box center [715, 396] width 1431 height 792
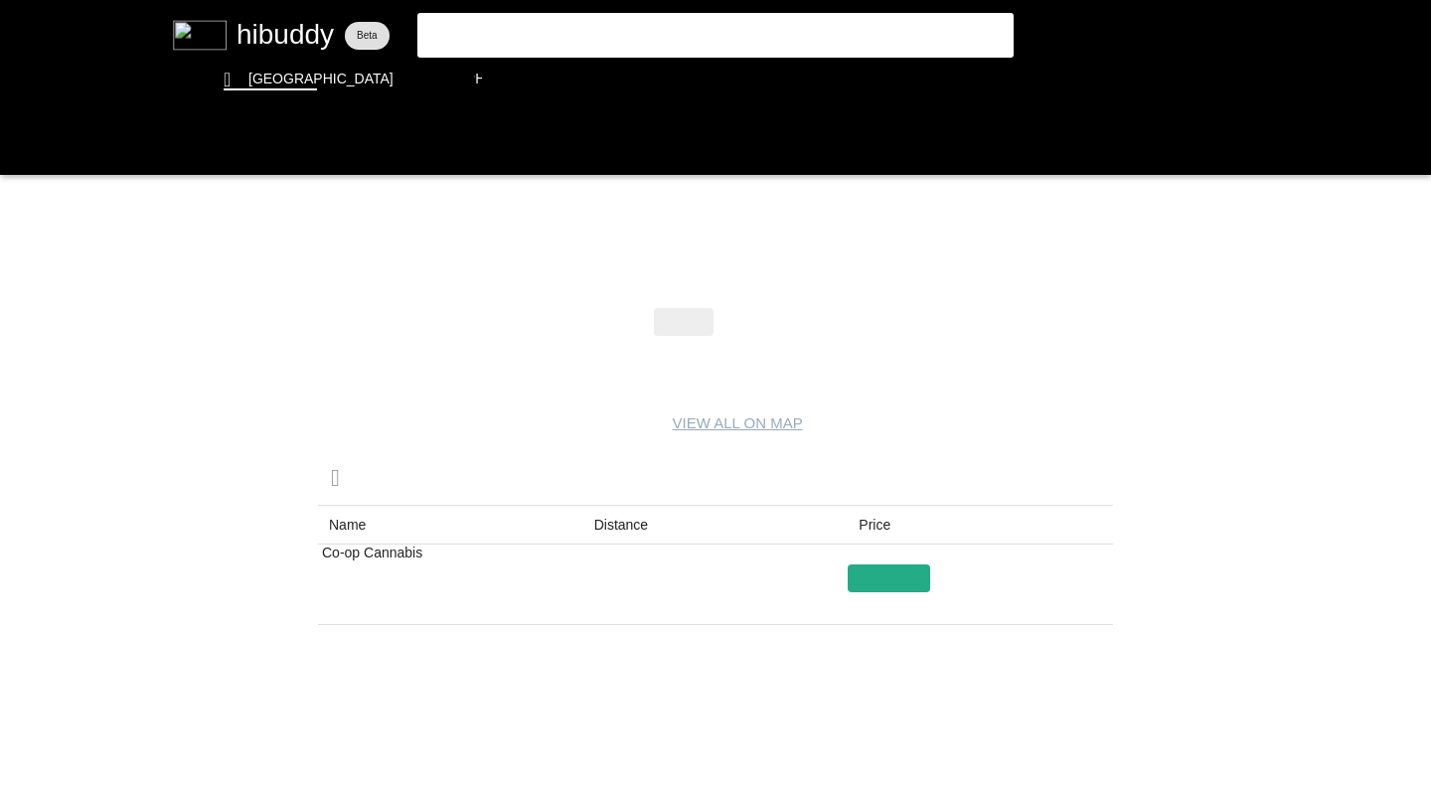
click at [748, 321] on flt-glass-pane at bounding box center [715, 396] width 1431 height 792
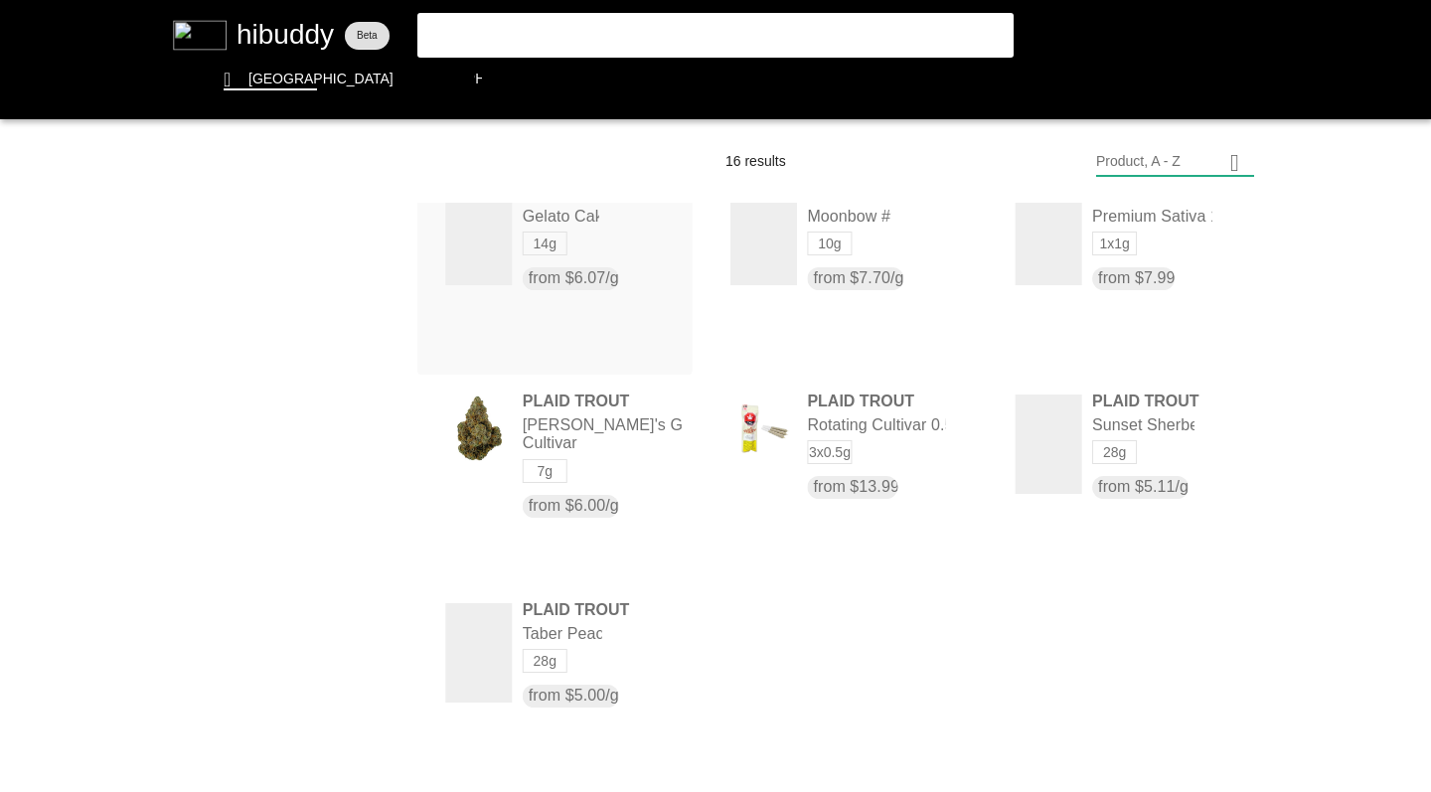
click at [391, 250] on flt-glass-pane at bounding box center [715, 396] width 1431 height 792
click at [303, 342] on flt-glass-pane at bounding box center [715, 396] width 1431 height 792
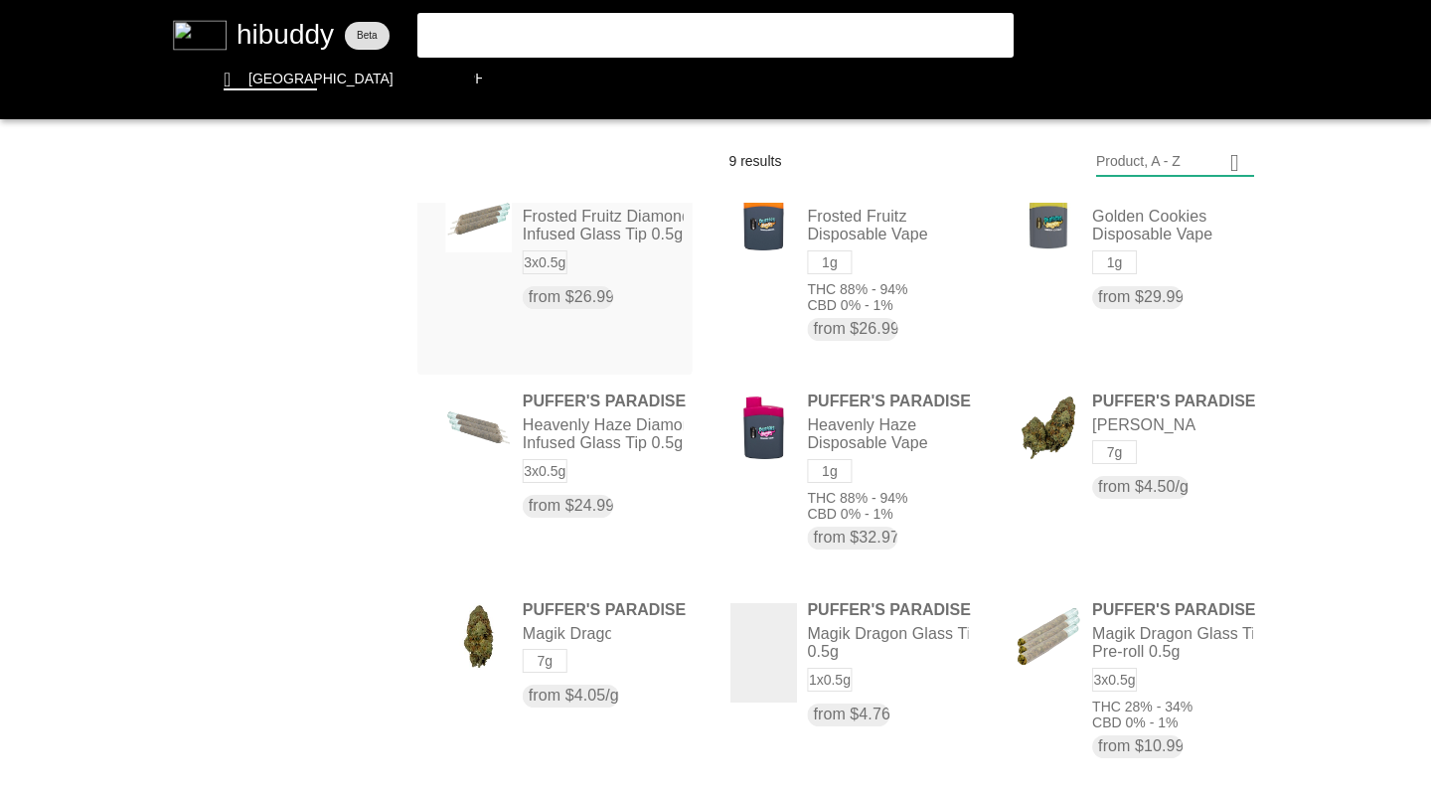
click at [348, 252] on flt-glass-pane at bounding box center [715, 396] width 1431 height 792
click at [1172, 450] on flt-glass-pane at bounding box center [715, 396] width 1431 height 792
click at [1137, 440] on flt-glass-pane at bounding box center [715, 396] width 1431 height 792
click at [280, 249] on flt-glass-pane at bounding box center [715, 396] width 1431 height 792
click at [232, 294] on flt-glass-pane at bounding box center [715, 396] width 1431 height 792
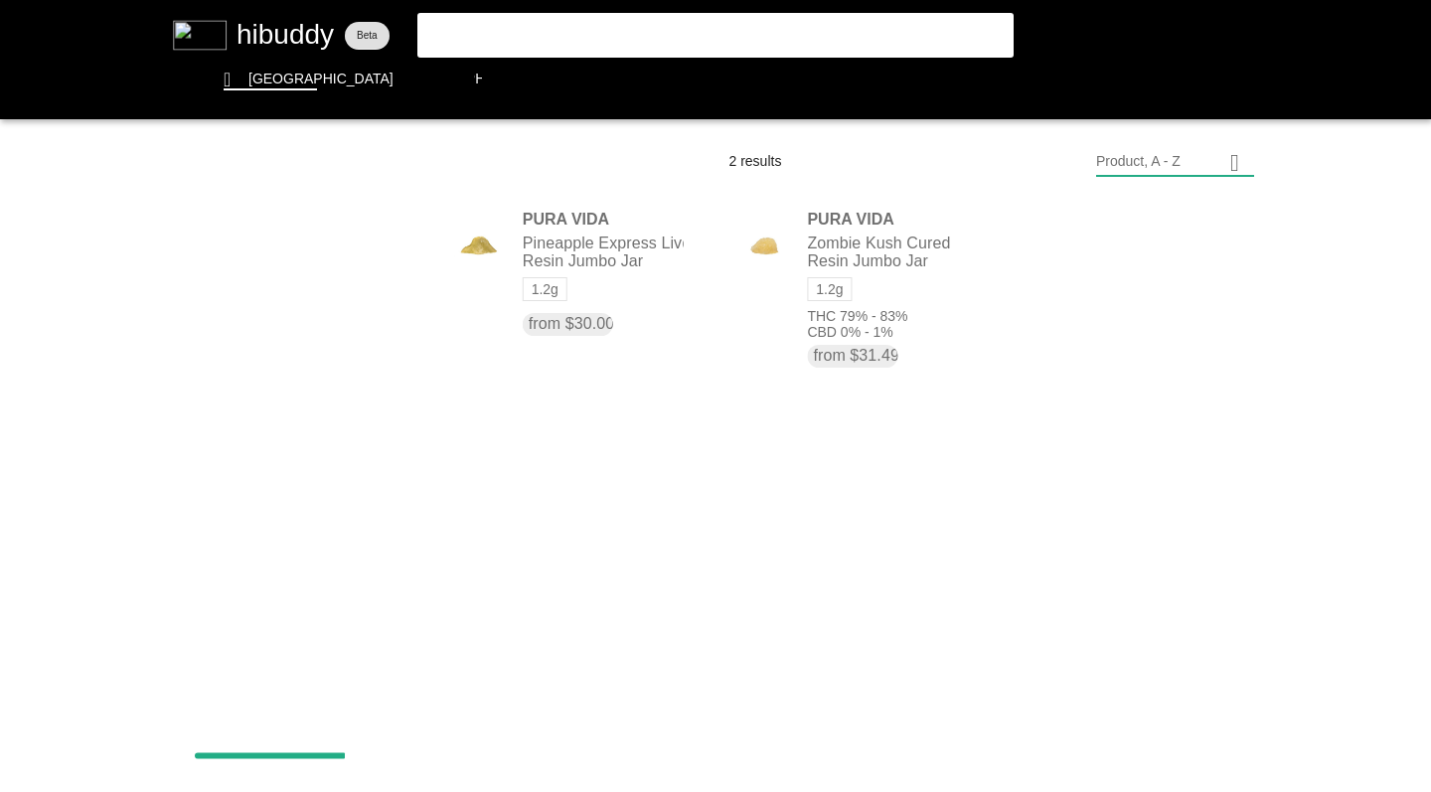
click at [266, 252] on flt-glass-pane at bounding box center [715, 396] width 1431 height 792
click at [324, 318] on flt-glass-pane at bounding box center [715, 396] width 1431 height 792
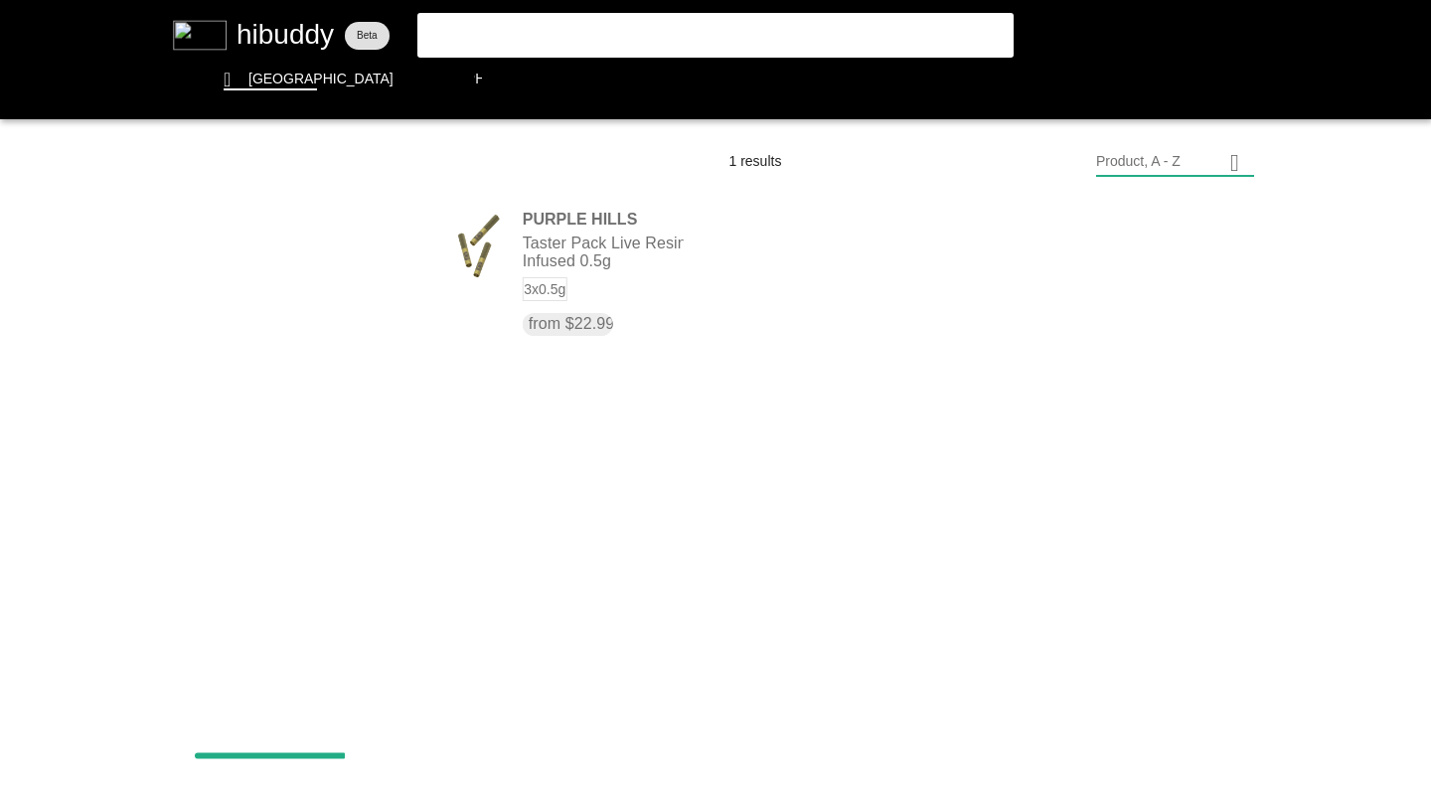
click at [317, 252] on flt-glass-pane at bounding box center [715, 396] width 1431 height 792
click at [294, 293] on flt-glass-pane at bounding box center [715, 396] width 1431 height 792
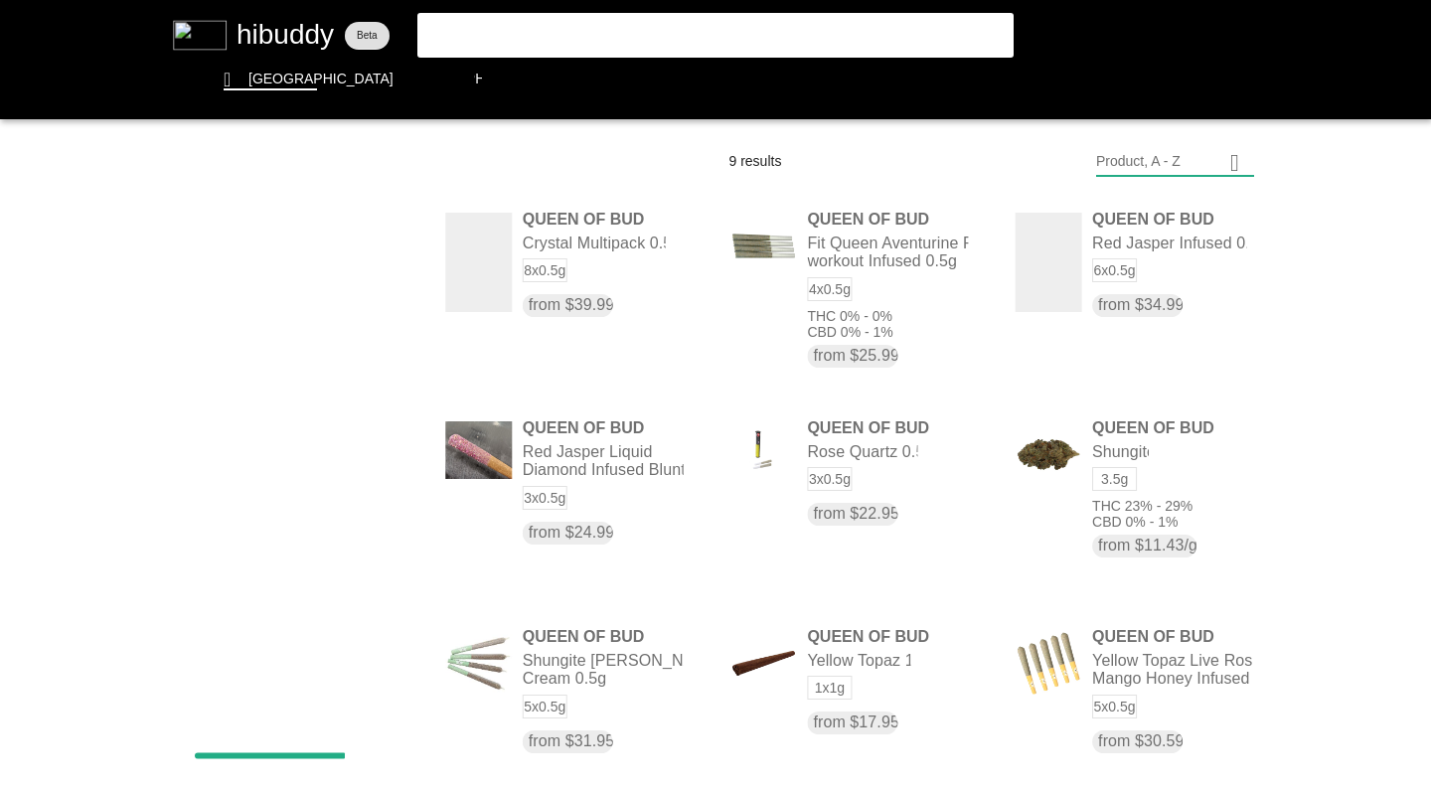
click at [296, 251] on flt-glass-pane at bounding box center [715, 396] width 1431 height 792
click at [313, 353] on flt-glass-pane at bounding box center [715, 396] width 1431 height 792
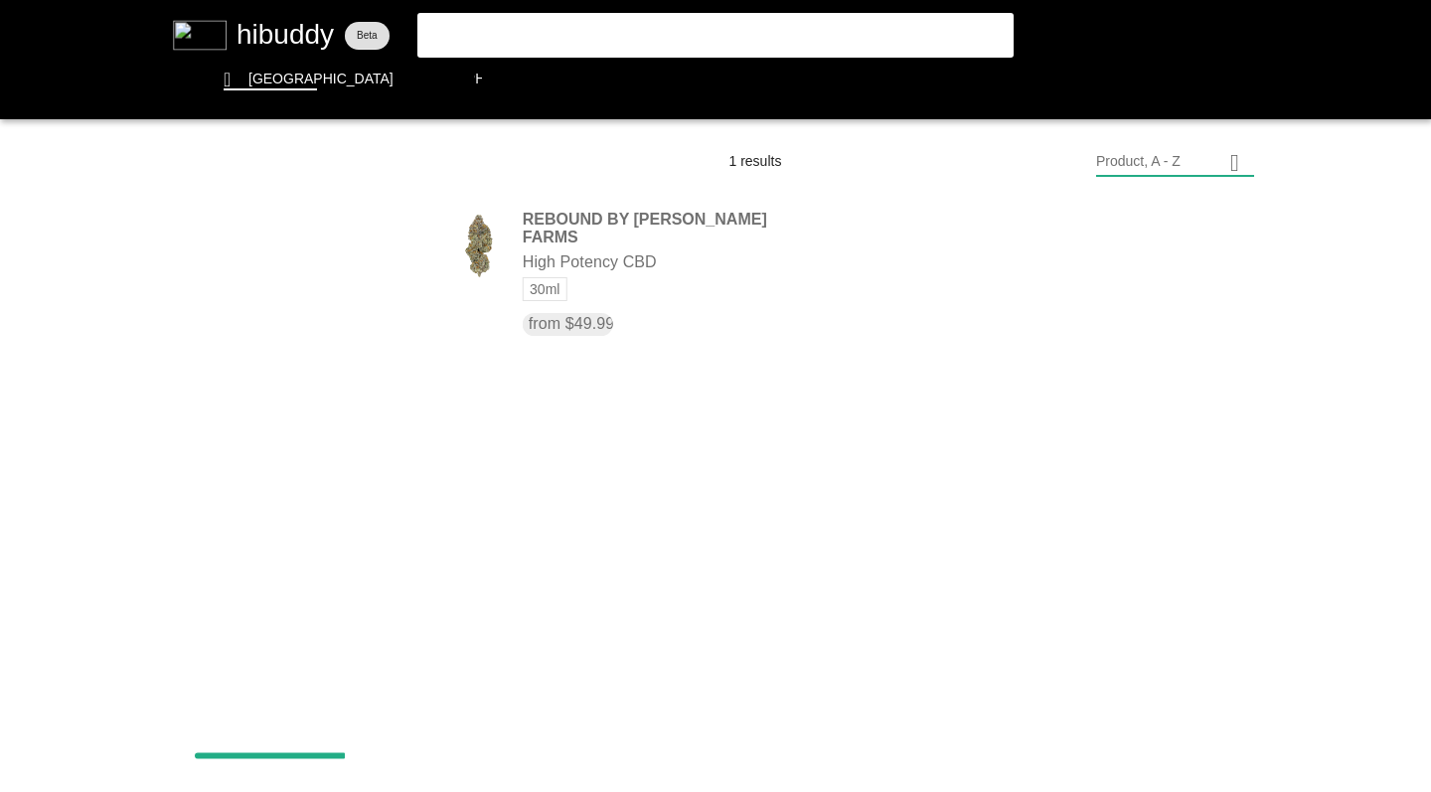
click at [312, 245] on flt-glass-pane at bounding box center [715, 396] width 1431 height 792
click at [323, 358] on flt-glass-pane at bounding box center [715, 396] width 1431 height 792
click at [314, 252] on flt-glass-pane at bounding box center [715, 396] width 1431 height 792
click at [310, 296] on flt-glass-pane at bounding box center [715, 396] width 1431 height 792
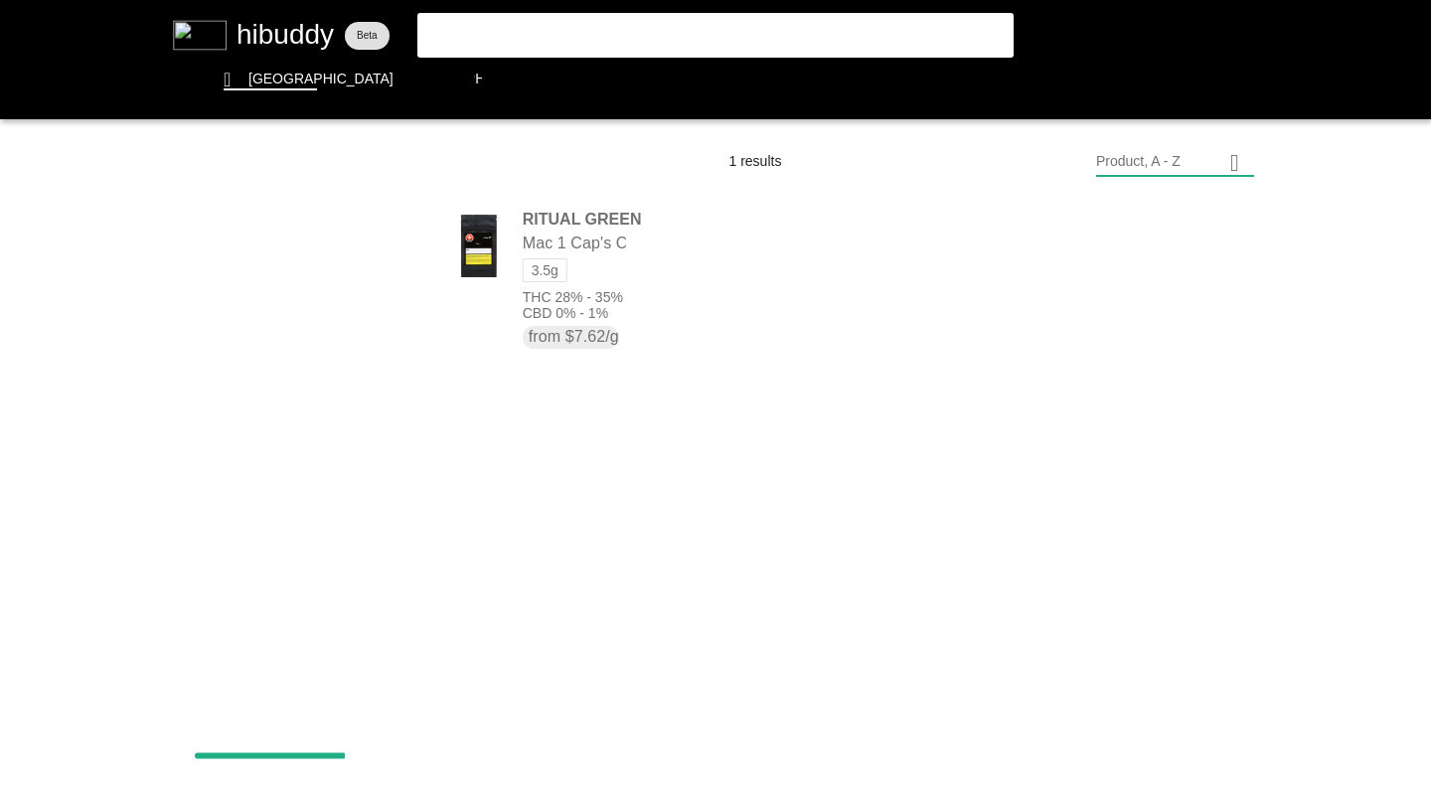
click at [311, 258] on flt-glass-pane at bounding box center [715, 396] width 1431 height 792
click at [300, 297] on flt-glass-pane at bounding box center [715, 396] width 1431 height 792
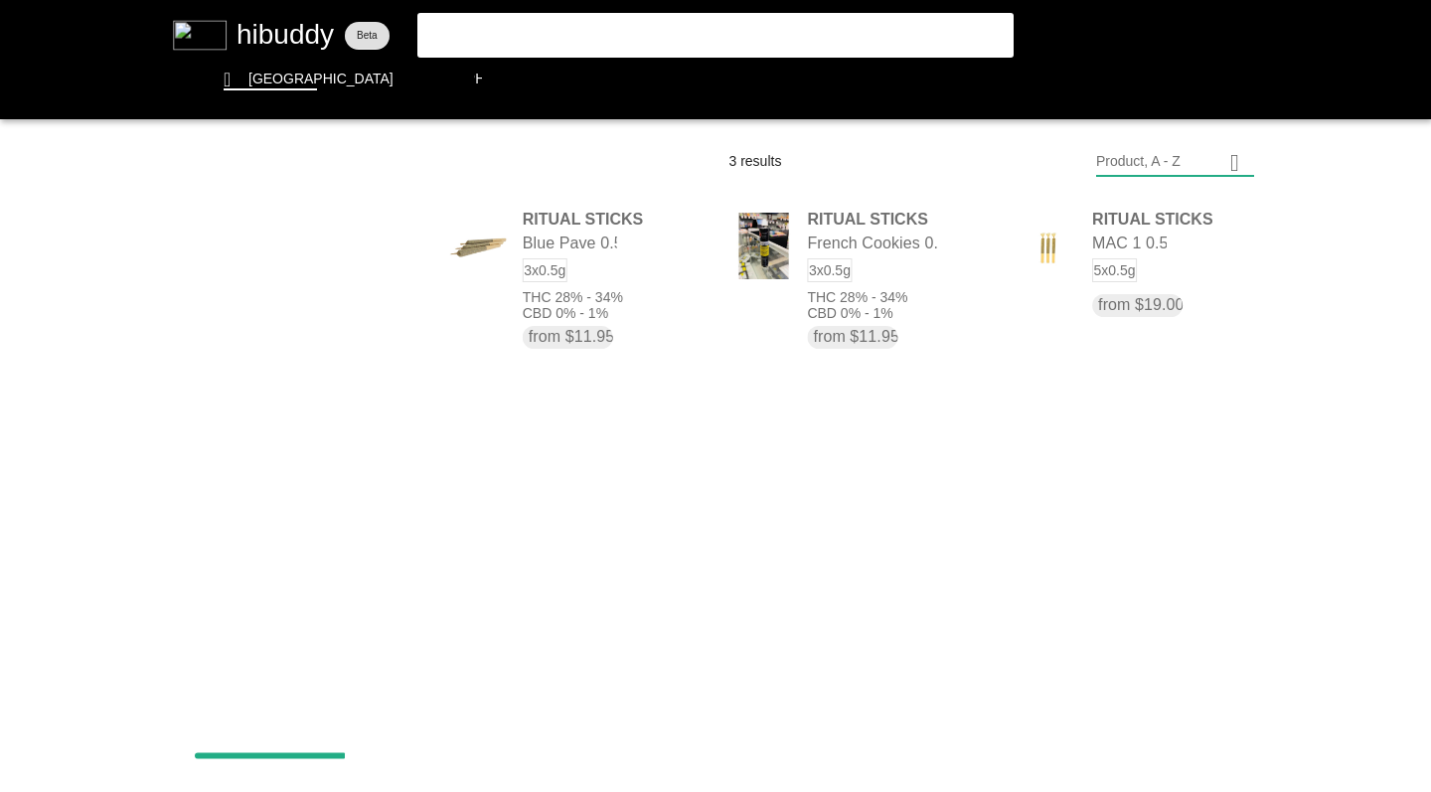
click at [302, 252] on flt-glass-pane at bounding box center [715, 396] width 1431 height 792
click at [277, 353] on flt-glass-pane at bounding box center [715, 396] width 1431 height 792
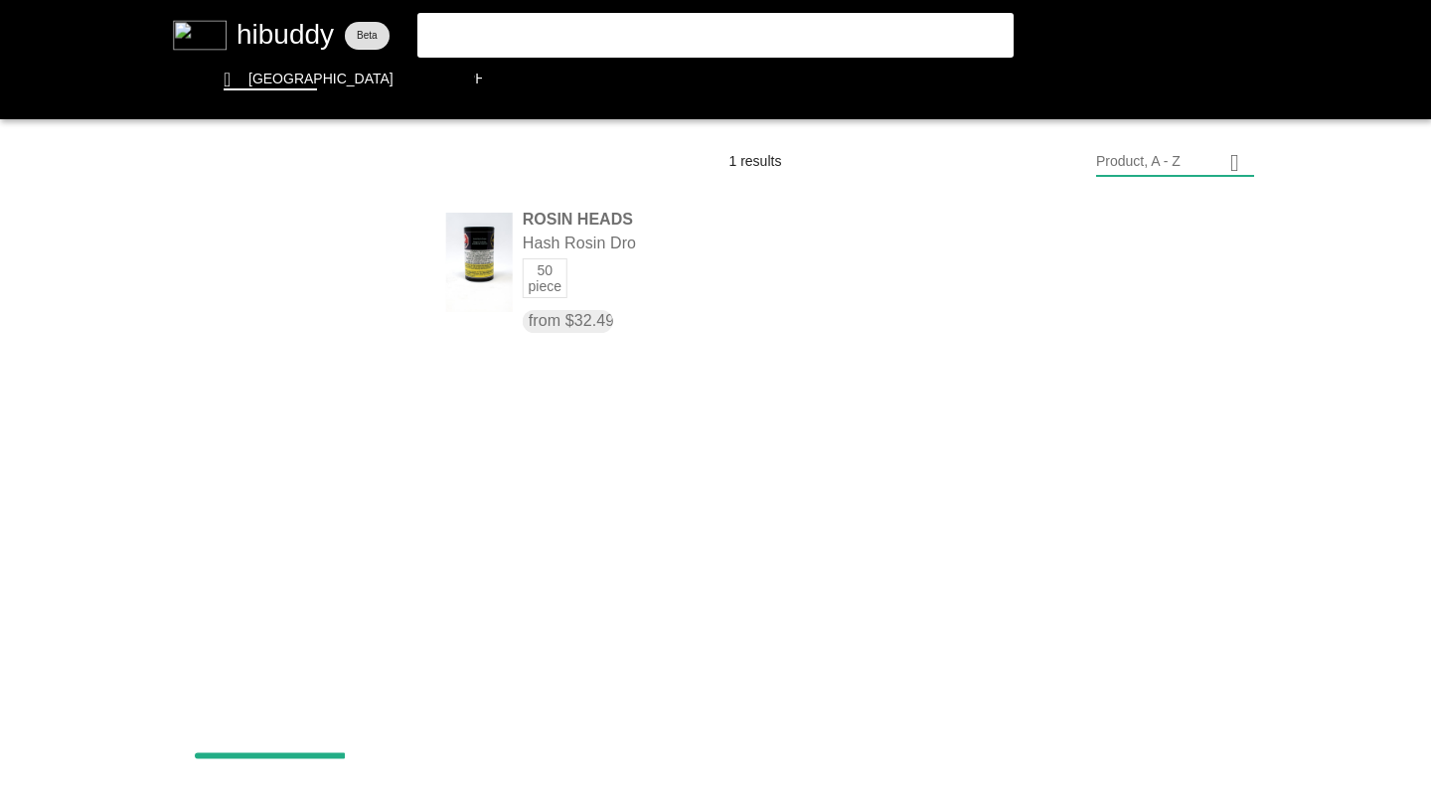
click at [294, 243] on flt-glass-pane at bounding box center [715, 396] width 1431 height 792
click at [279, 300] on flt-glass-pane at bounding box center [715, 396] width 1431 height 792
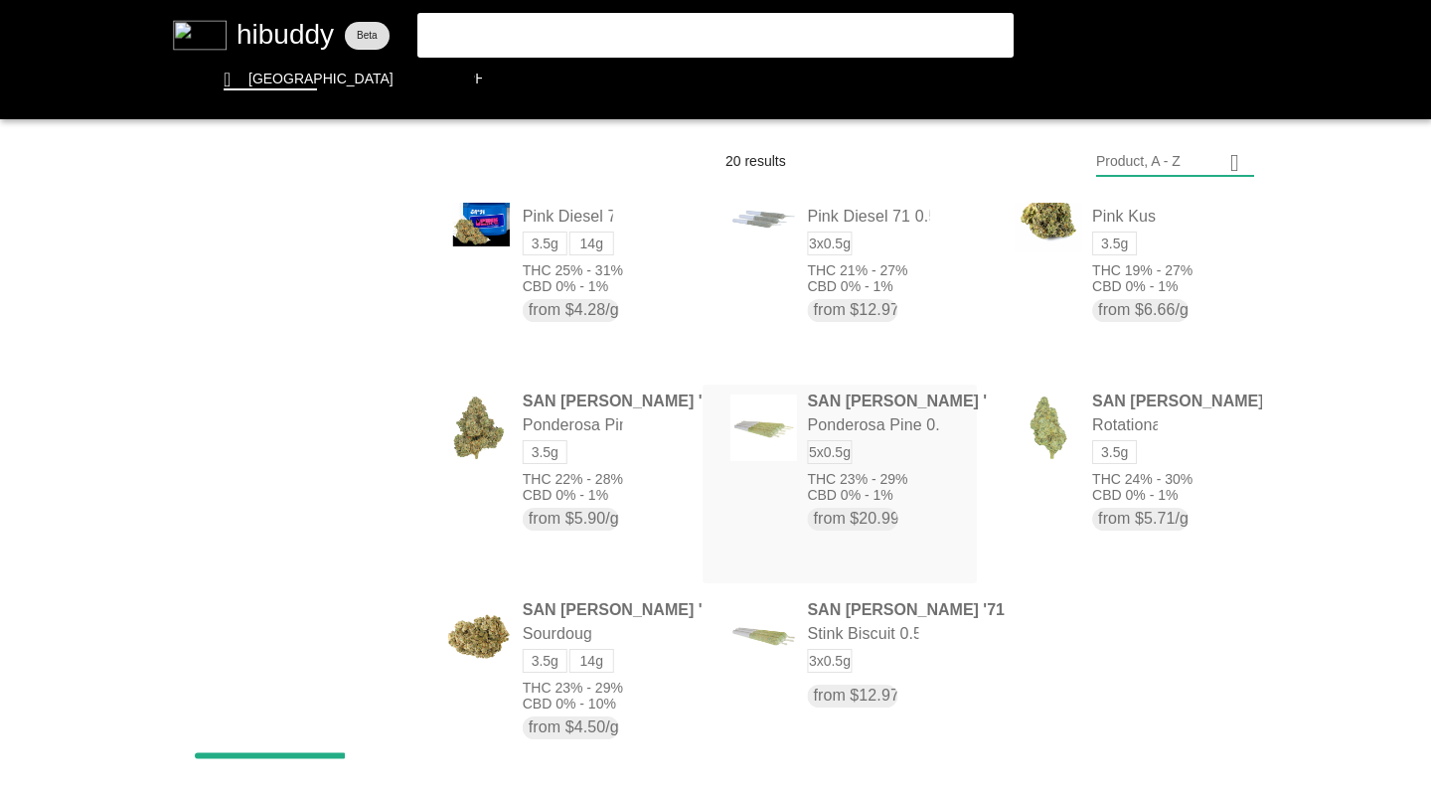
click at [383, 254] on flt-glass-pane at bounding box center [715, 396] width 1431 height 792
click at [283, 381] on flt-glass-pane at bounding box center [715, 396] width 1431 height 792
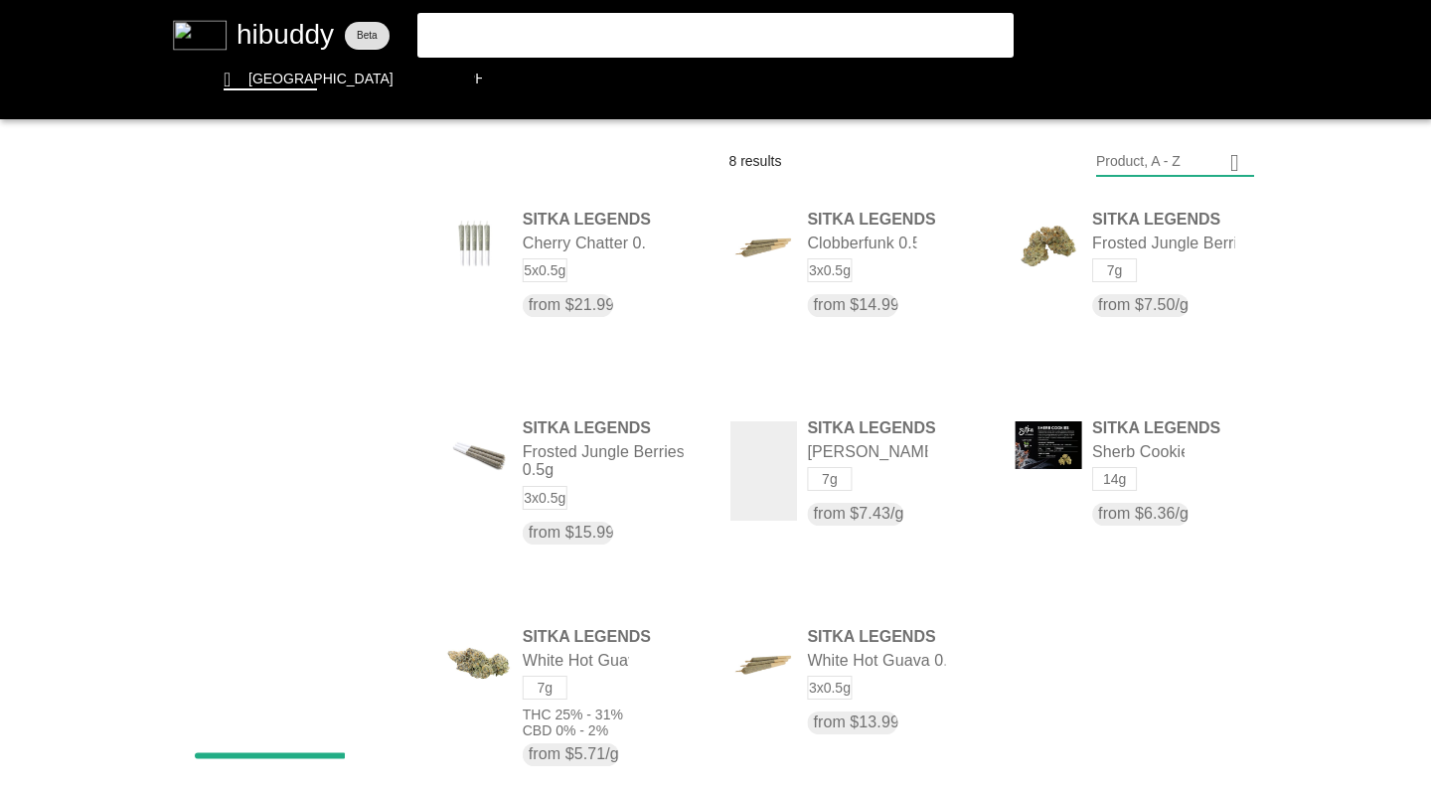
click at [776, 457] on flt-glass-pane at bounding box center [715, 396] width 1431 height 792
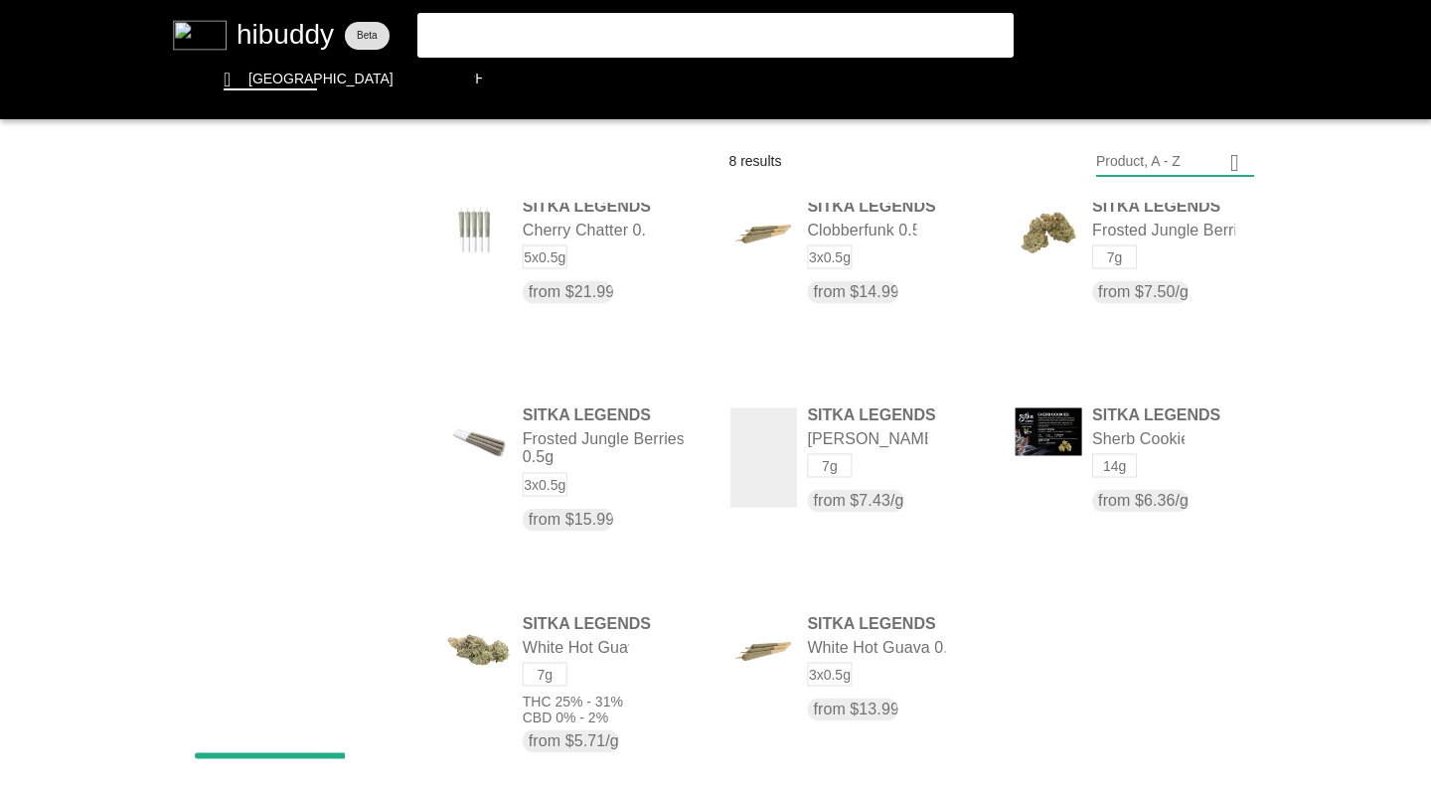
click at [378, 260] on flt-glass-pane at bounding box center [715, 396] width 1431 height 792
click at [822, 462] on flt-glass-pane at bounding box center [715, 396] width 1431 height 792
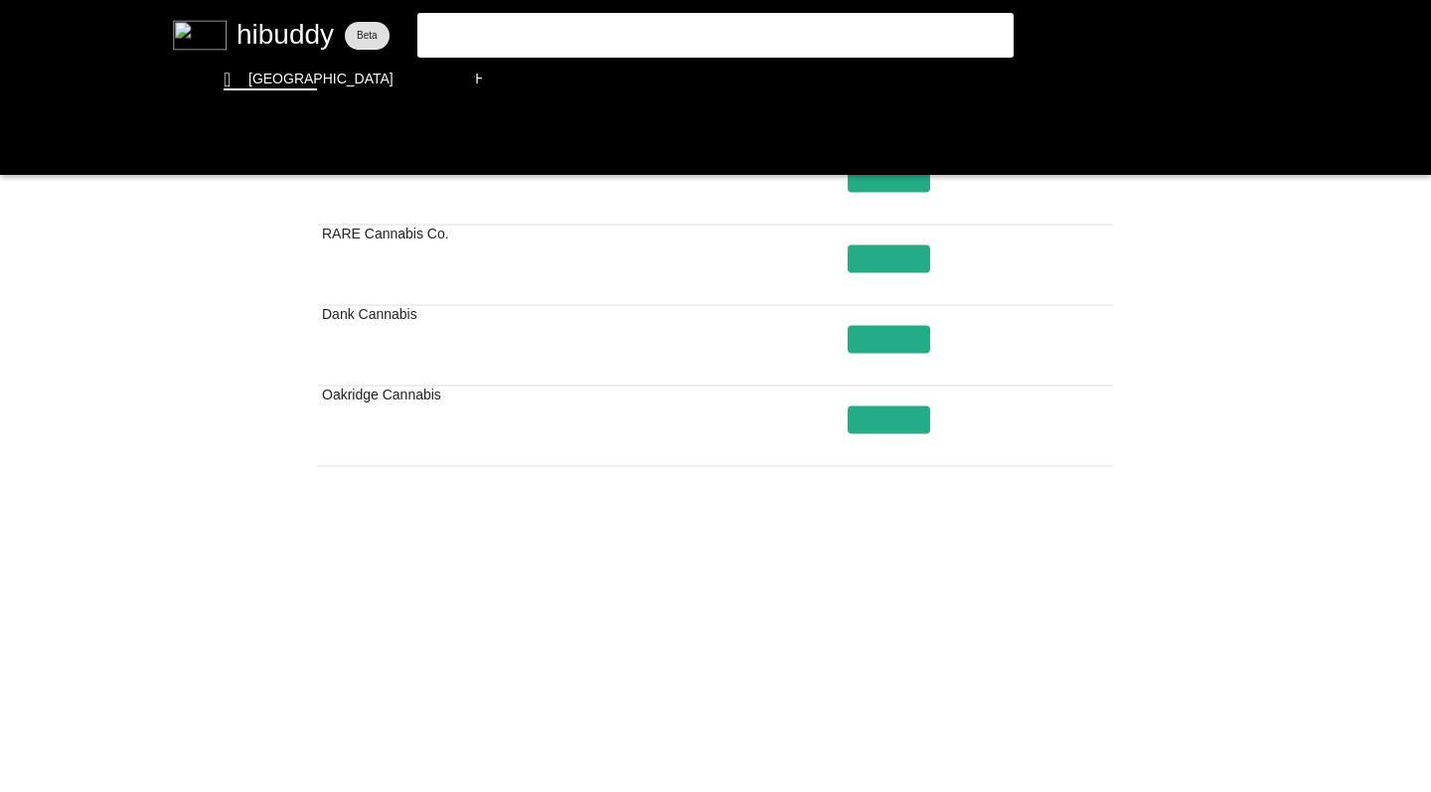
click at [801, 688] on flt-glass-pane at bounding box center [715, 396] width 1431 height 792
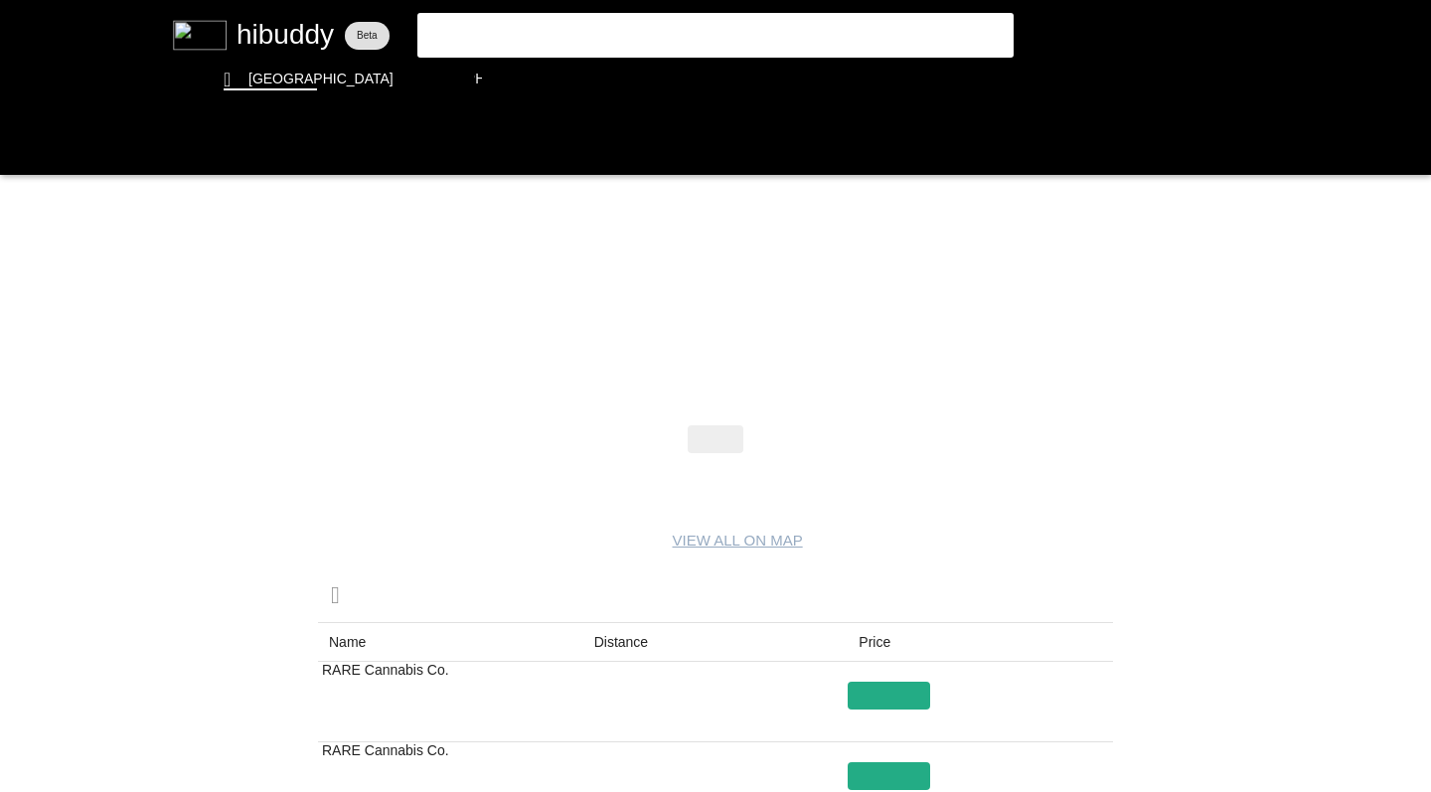
click at [21, 145] on flt-glass-pane at bounding box center [715, 396] width 1431 height 792
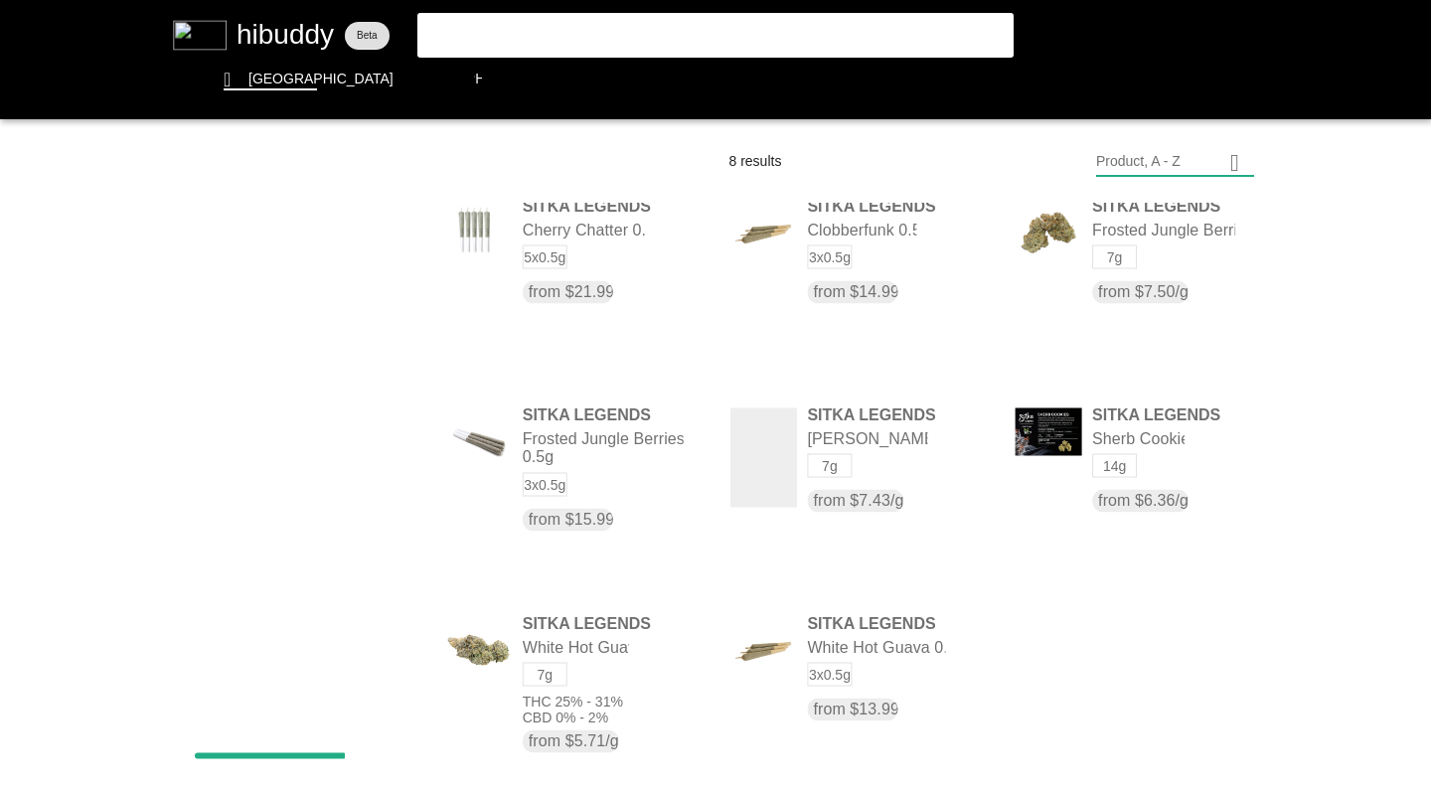
click at [370, 251] on flt-glass-pane at bounding box center [715, 396] width 1431 height 792
click at [266, 401] on flt-glass-pane at bounding box center [715, 396] width 1431 height 792
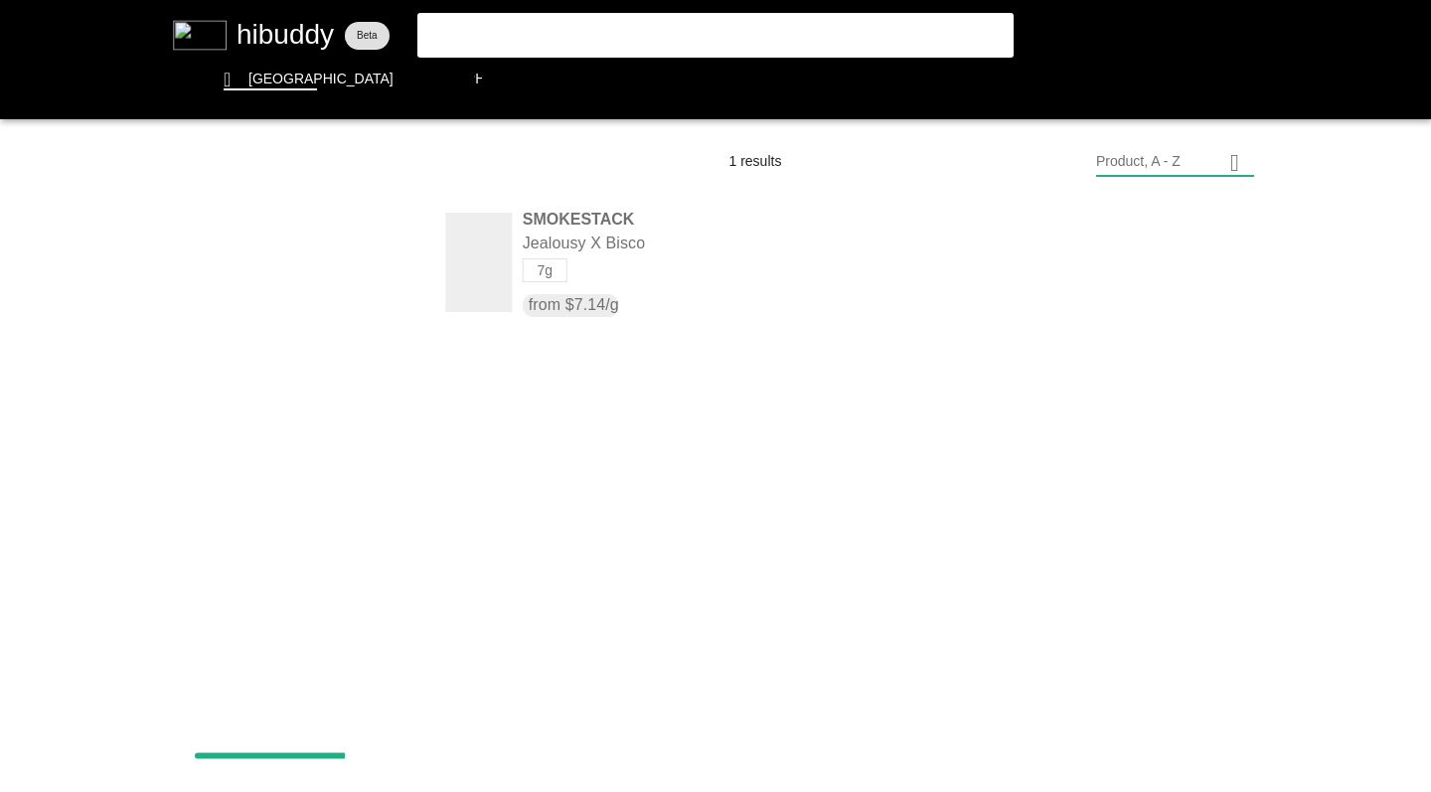
click at [305, 243] on flt-glass-pane at bounding box center [715, 396] width 1431 height 792
click at [247, 397] on flt-glass-pane at bounding box center [715, 396] width 1431 height 792
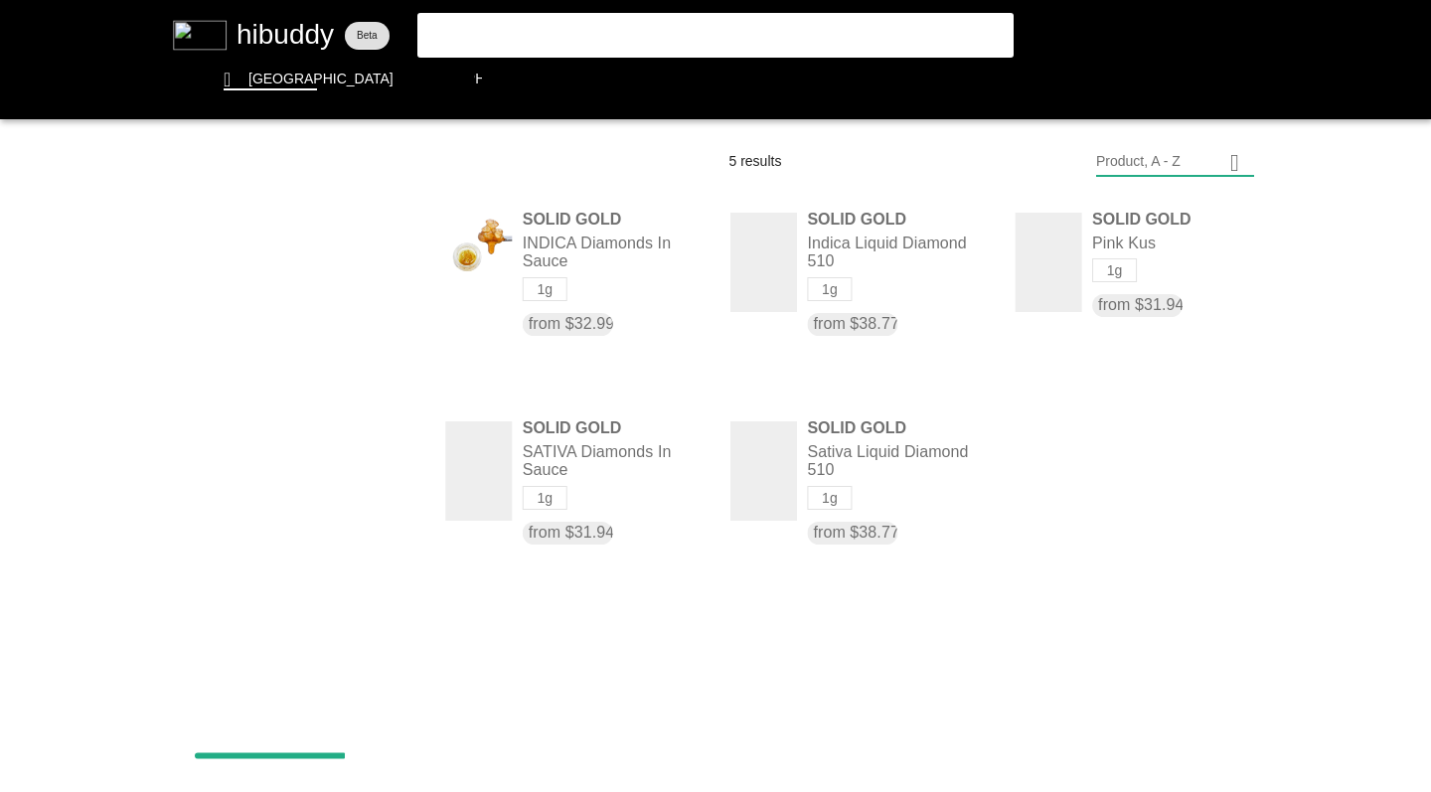
click at [1142, 235] on flt-glass-pane at bounding box center [715, 396] width 1431 height 792
click at [257, 255] on flt-glass-pane at bounding box center [715, 396] width 1431 height 792
click at [319, 364] on flt-glass-pane at bounding box center [715, 396] width 1431 height 792
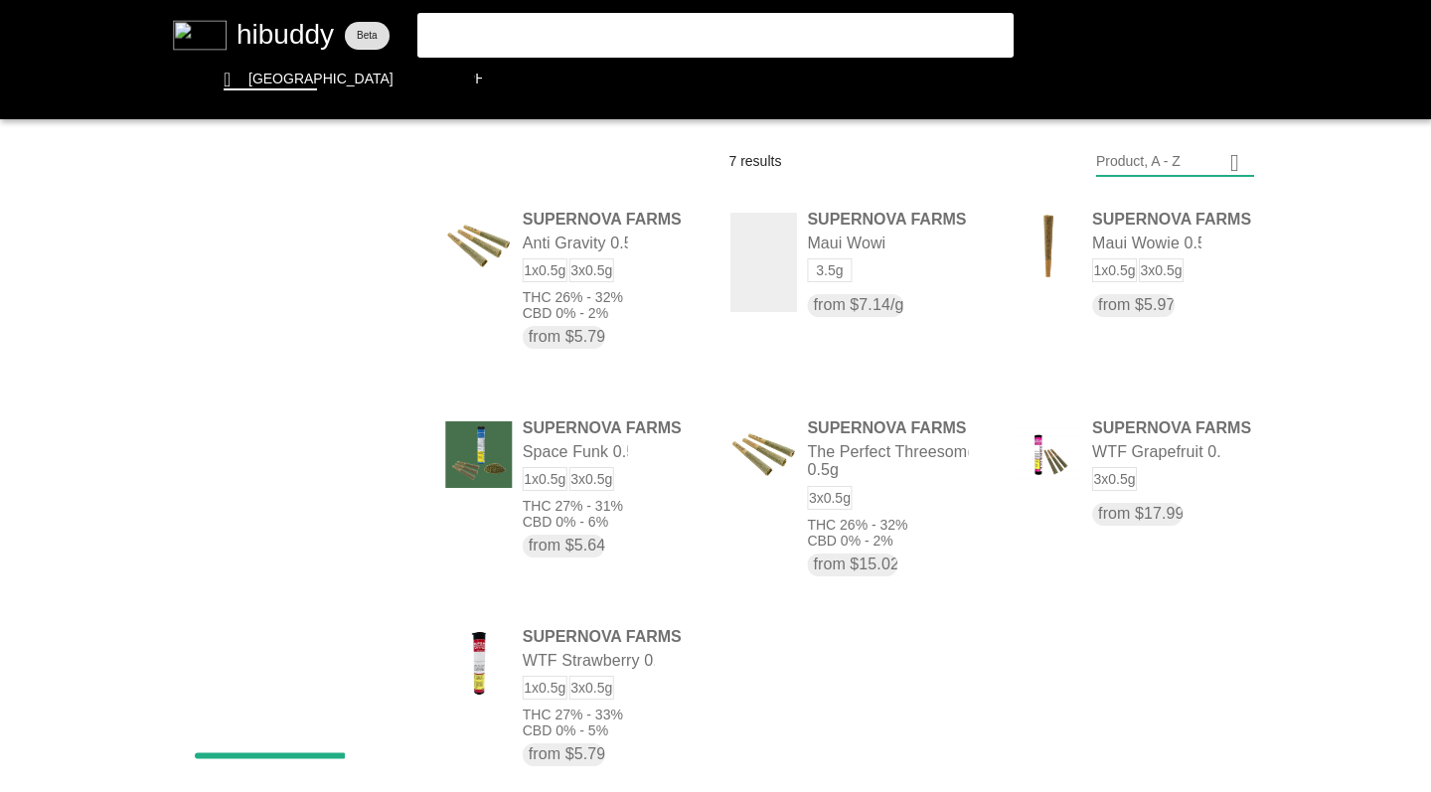
click at [290, 245] on flt-glass-pane at bounding box center [715, 396] width 1431 height 792
click at [283, 305] on flt-glass-pane at bounding box center [715, 396] width 1431 height 792
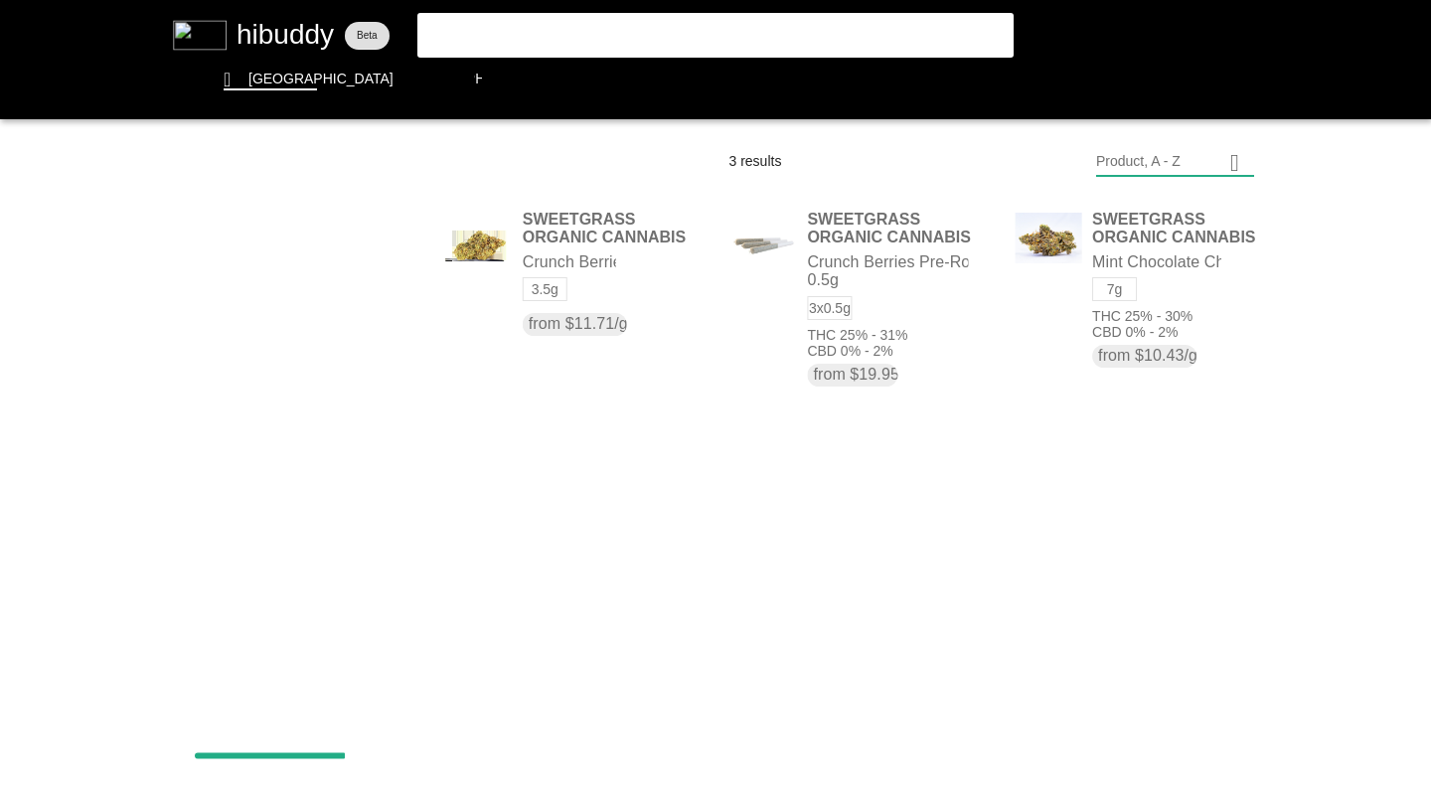
click at [291, 244] on flt-glass-pane at bounding box center [715, 396] width 1431 height 792
click at [324, 494] on flt-glass-pane at bounding box center [715, 396] width 1431 height 792
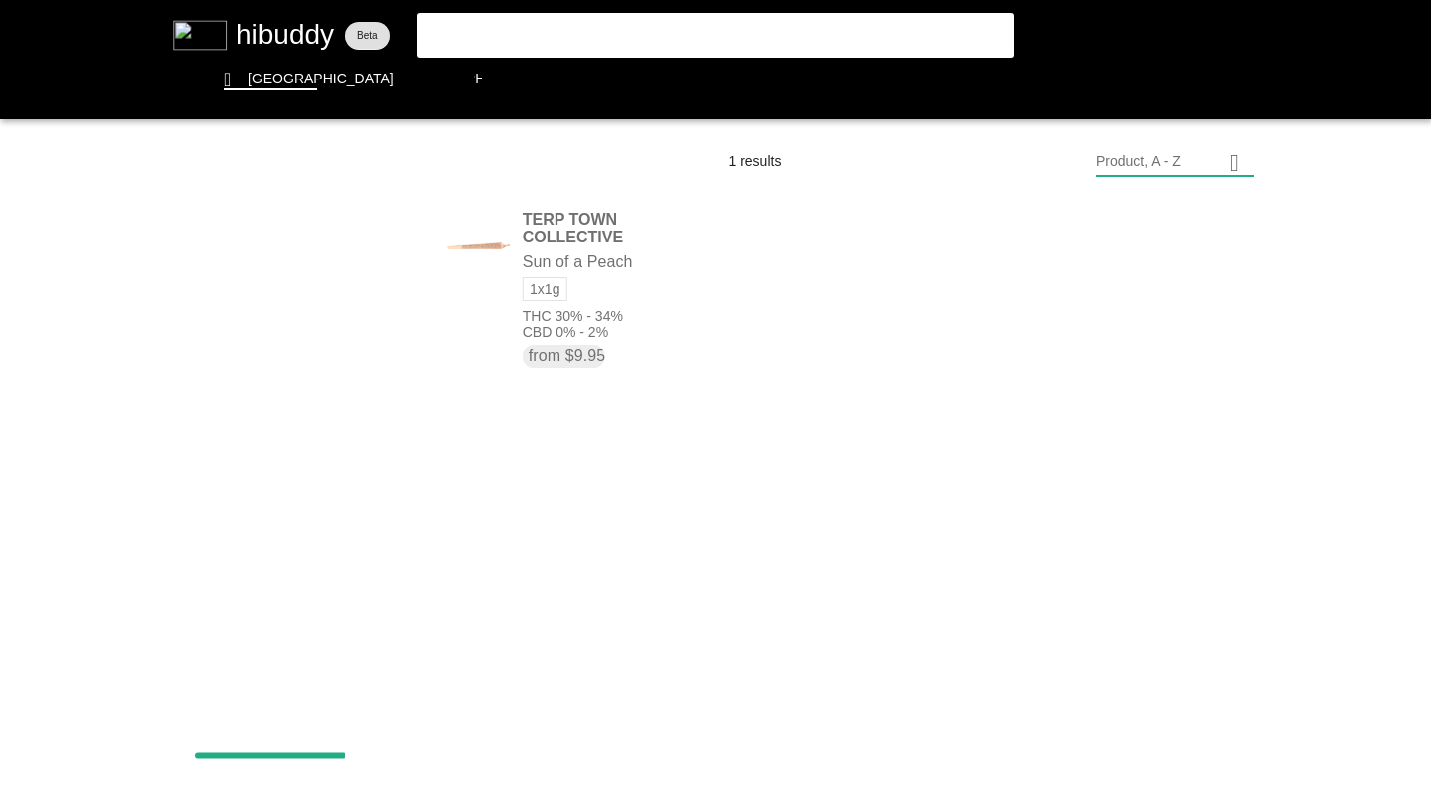
click at [291, 249] on flt-glass-pane at bounding box center [715, 396] width 1431 height 792
click at [270, 341] on flt-glass-pane at bounding box center [715, 396] width 1431 height 792
click at [276, 246] on flt-glass-pane at bounding box center [715, 396] width 1431 height 792
click at [266, 302] on flt-glass-pane at bounding box center [715, 396] width 1431 height 792
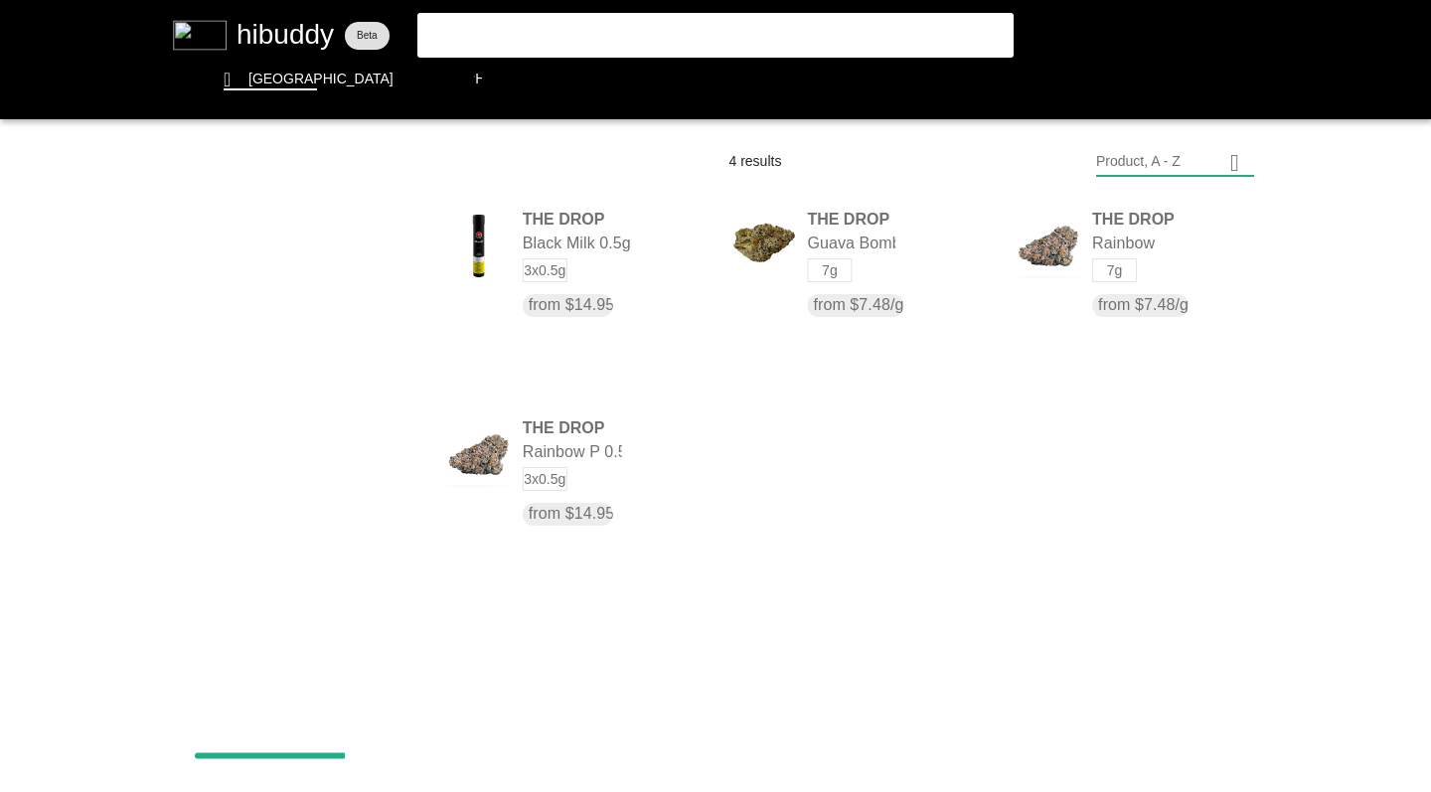
click at [295, 252] on flt-glass-pane at bounding box center [715, 396] width 1431 height 792
click at [364, 296] on flt-glass-pane at bounding box center [715, 396] width 1431 height 792
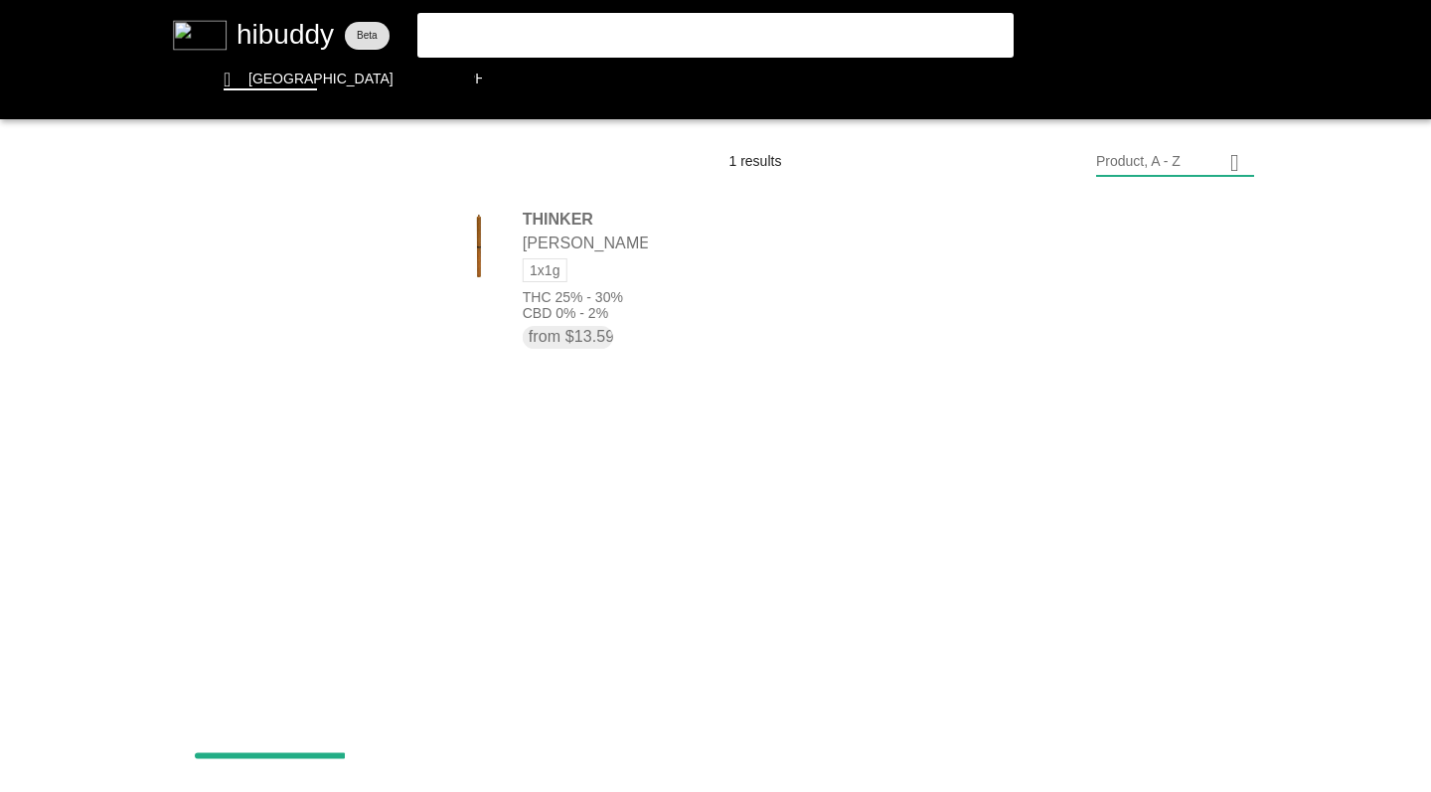
click at [353, 247] on flt-glass-pane at bounding box center [715, 396] width 1431 height 792
click at [338, 371] on flt-glass-pane at bounding box center [715, 396] width 1431 height 792
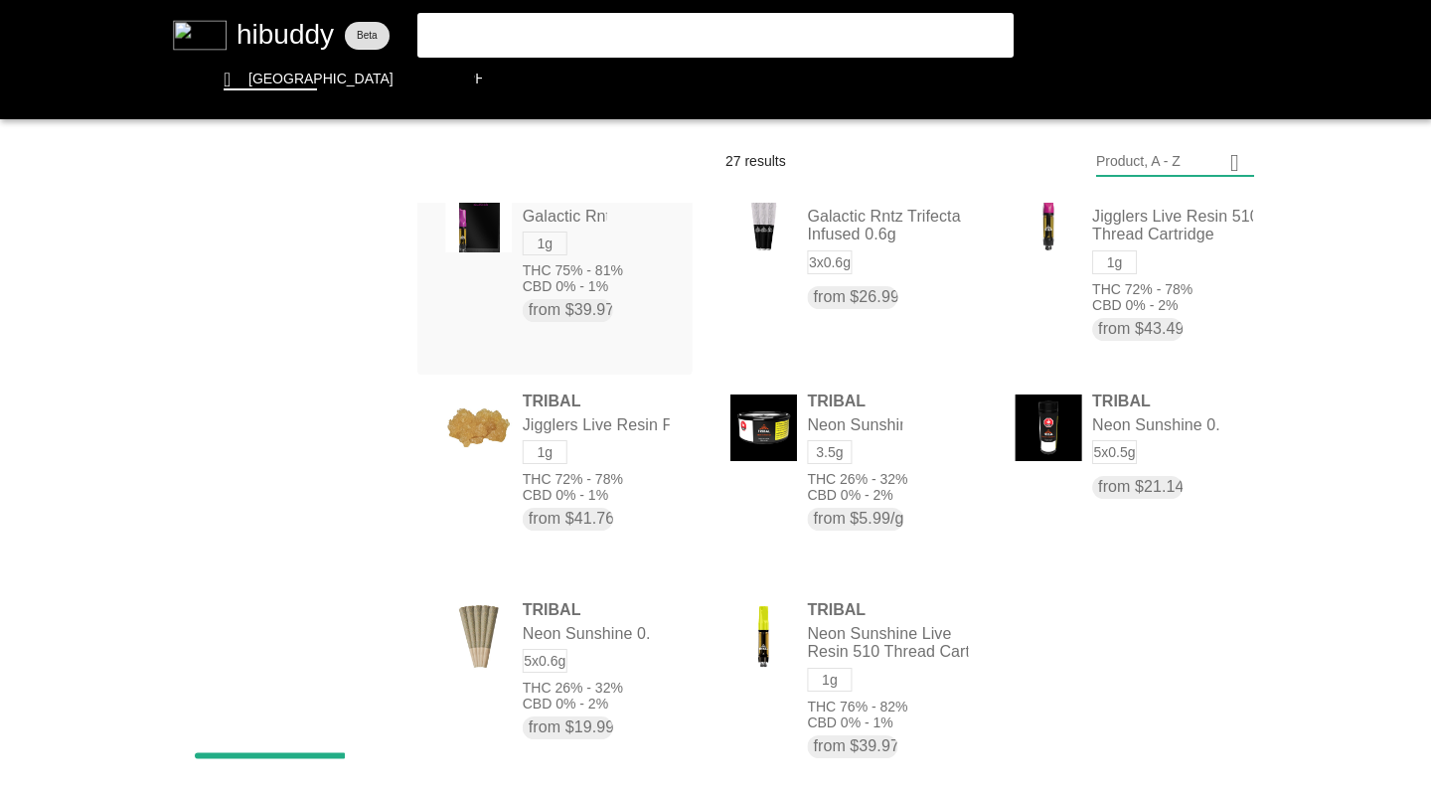
click at [235, 256] on flt-glass-pane at bounding box center [715, 396] width 1431 height 792
click at [287, 343] on flt-glass-pane at bounding box center [715, 396] width 1431 height 792
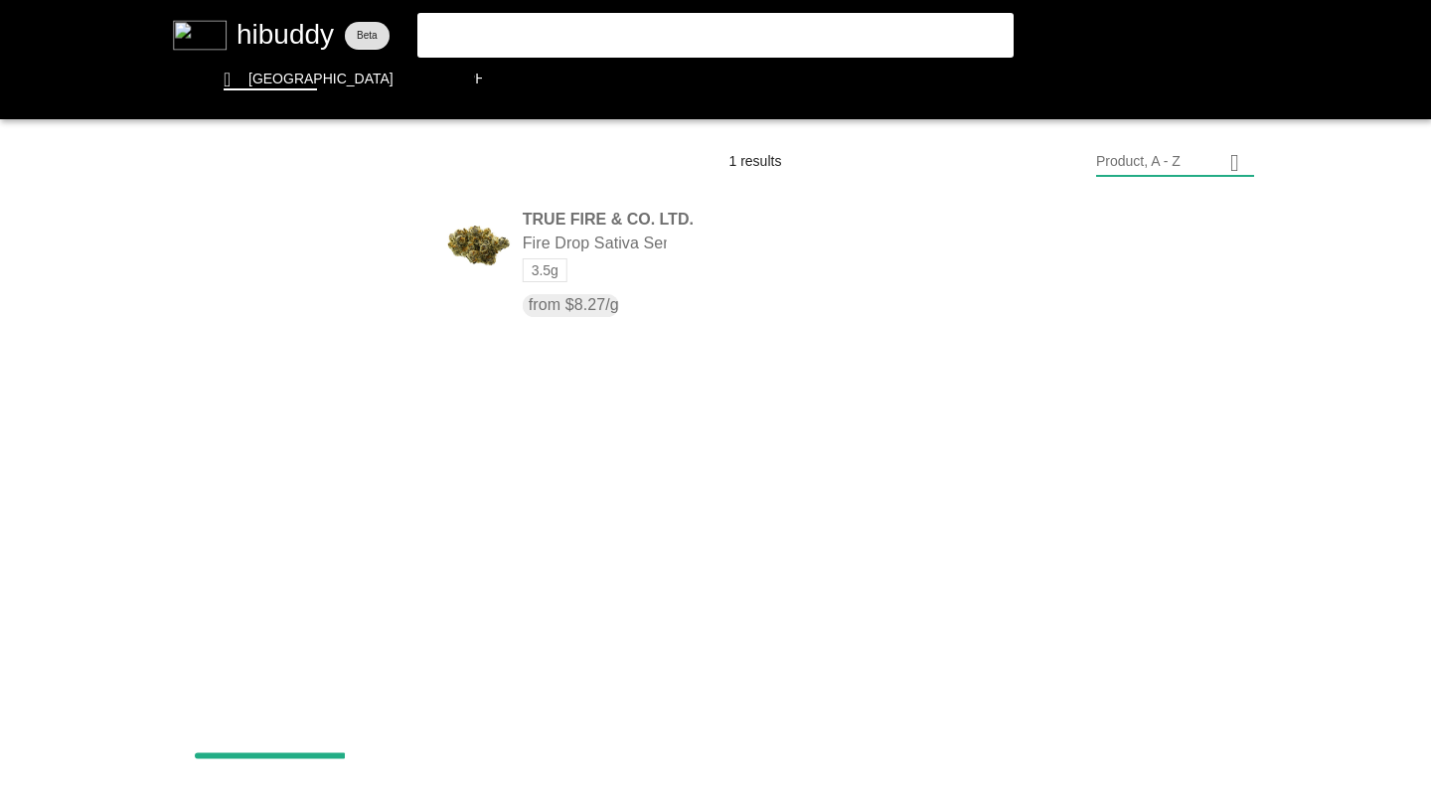
click at [293, 246] on flt-glass-pane at bounding box center [715, 396] width 1431 height 792
click at [300, 329] on flt-glass-pane at bounding box center [715, 396] width 1431 height 792
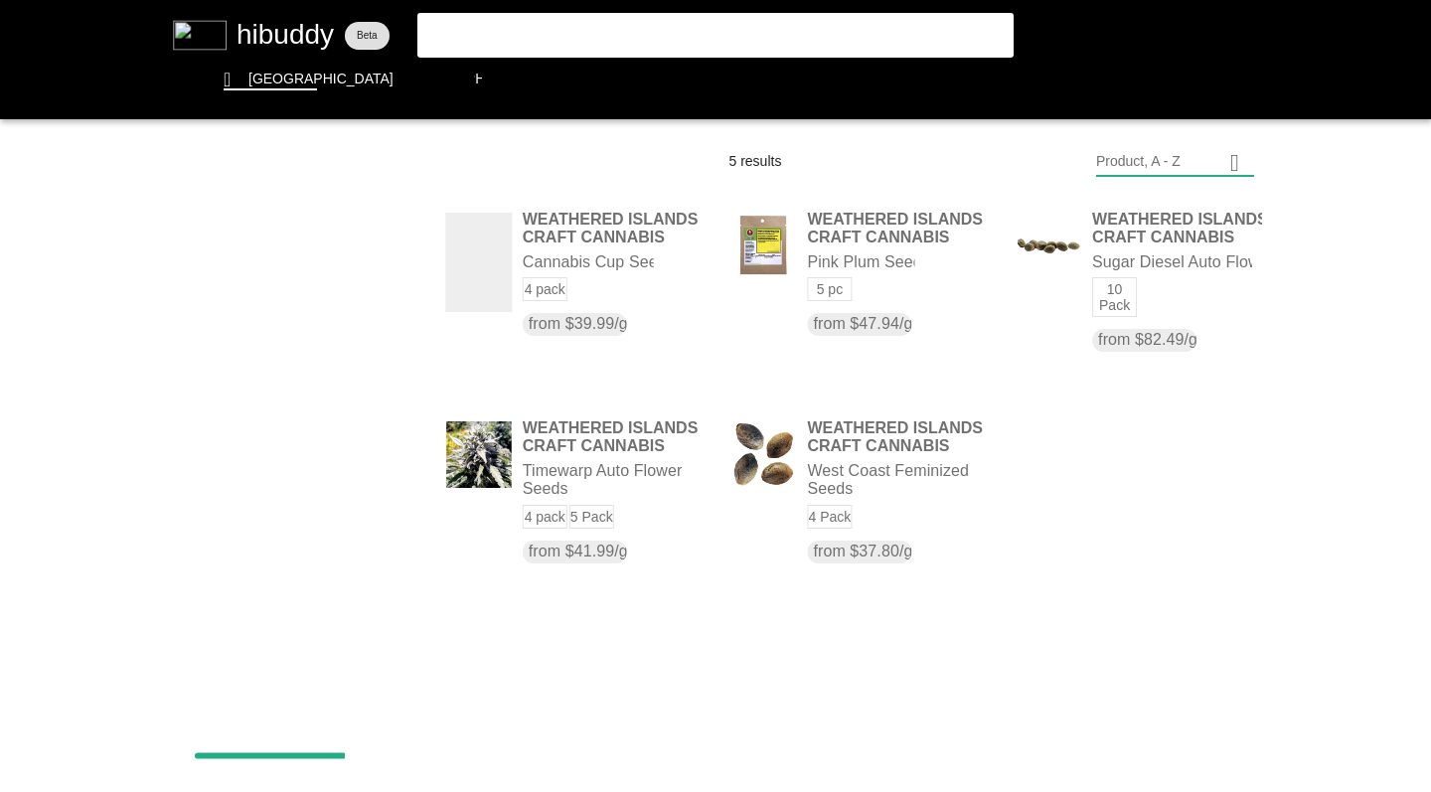
click at [287, 240] on flt-glass-pane at bounding box center [715, 396] width 1431 height 792
click at [320, 345] on flt-glass-pane at bounding box center [715, 396] width 1431 height 792
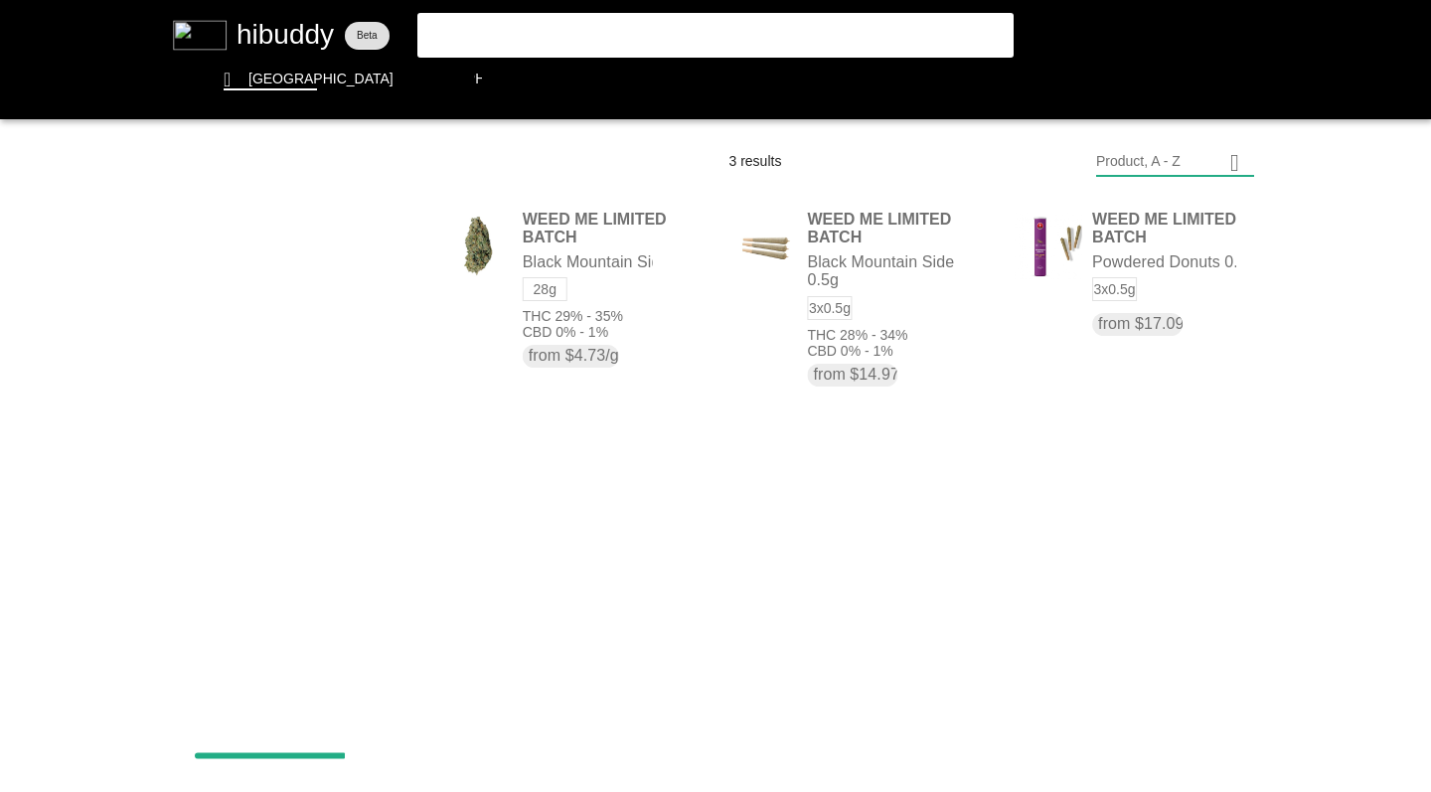
click at [298, 247] on flt-glass-pane at bounding box center [715, 396] width 1431 height 792
click at [278, 442] on flt-glass-pane at bounding box center [715, 396] width 1431 height 792
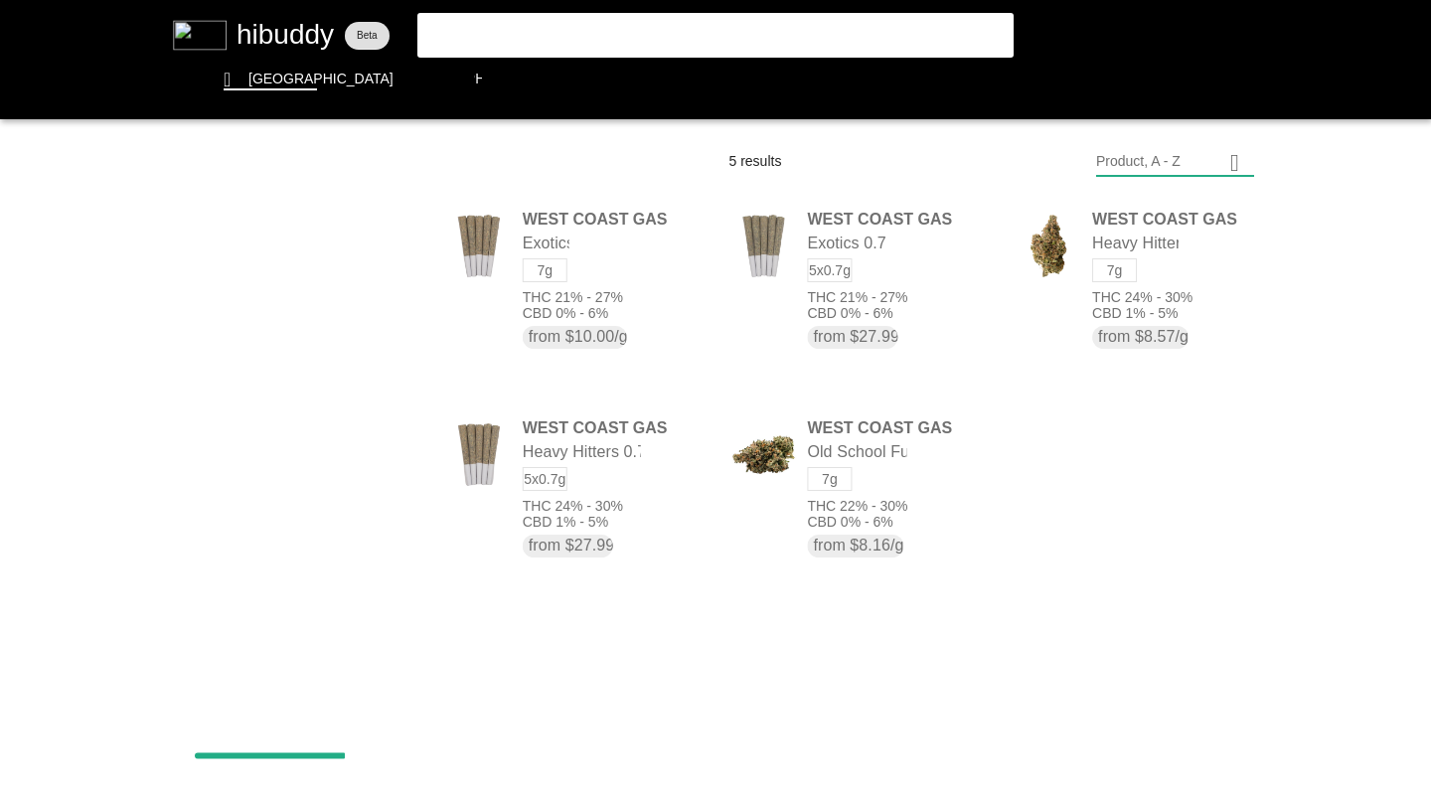
click at [323, 253] on flt-glass-pane at bounding box center [715, 396] width 1431 height 792
click at [297, 386] on flt-glass-pane at bounding box center [715, 396] width 1431 height 792
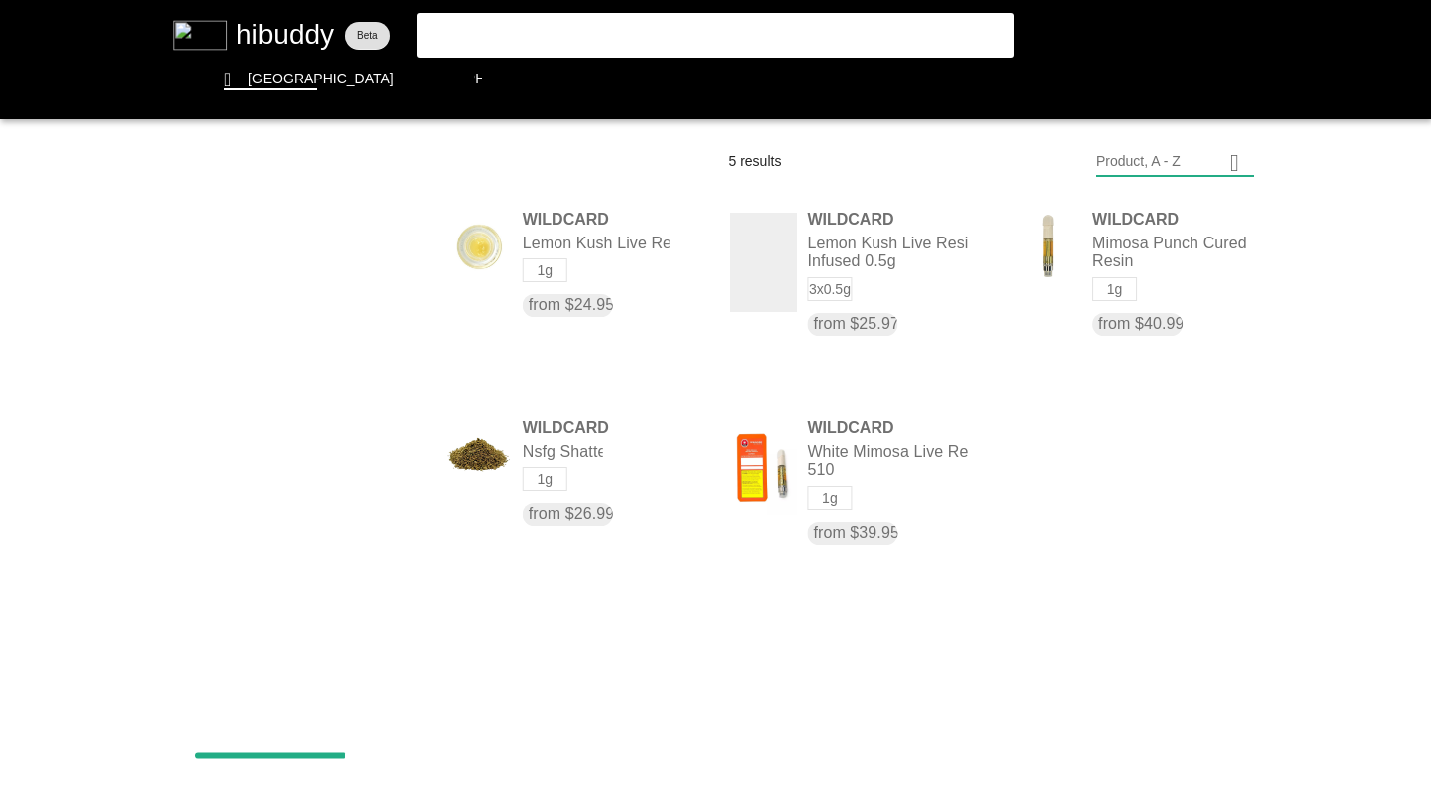
click at [306, 249] on flt-glass-pane at bounding box center [715, 396] width 1431 height 792
click at [293, 519] on flt-glass-pane at bounding box center [715, 396] width 1431 height 792
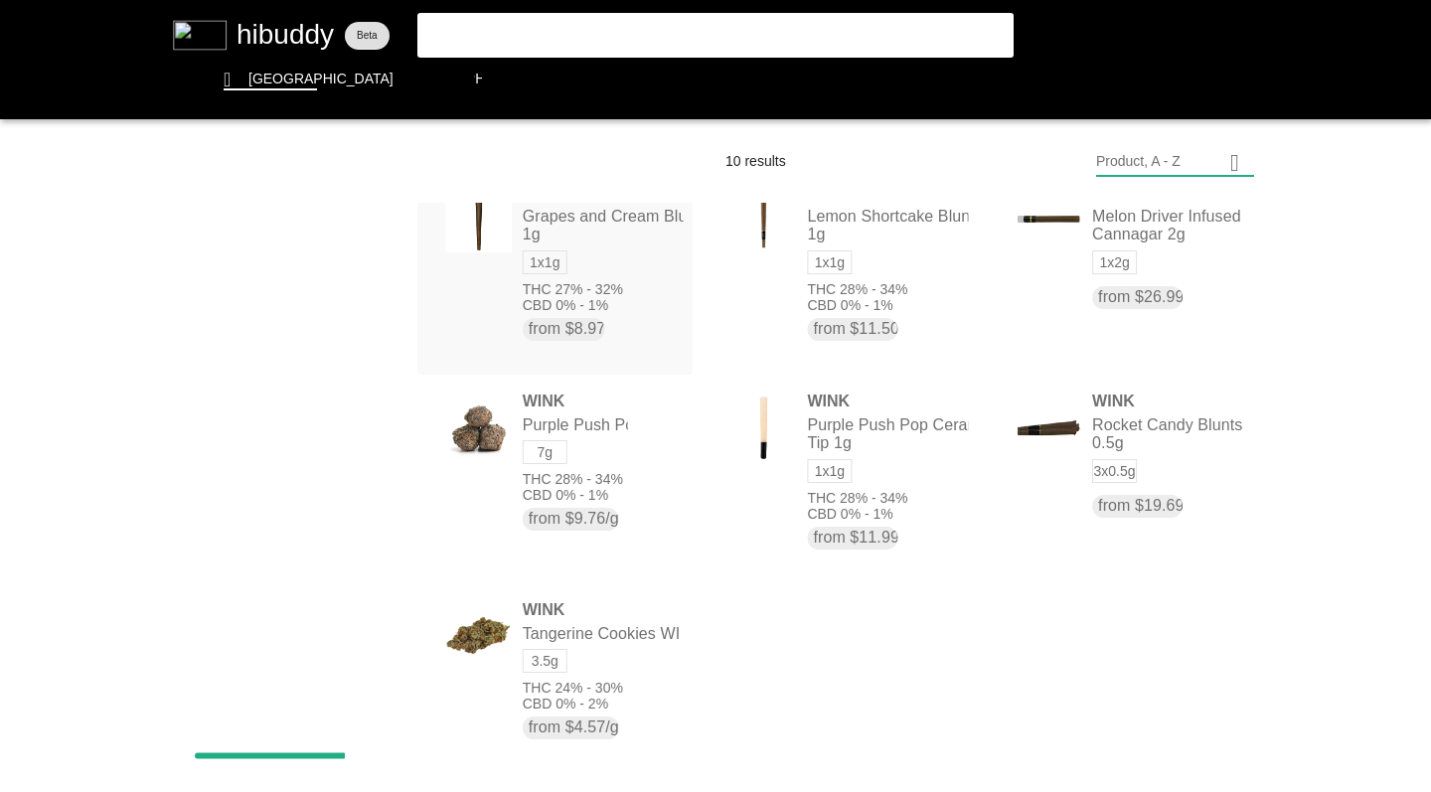
click at [363, 253] on flt-glass-pane at bounding box center [715, 396] width 1431 height 792
click at [270, 705] on flt-glass-pane at bounding box center [715, 396] width 1431 height 792
